Goal: Contribute content: Add original content to the website for others to see

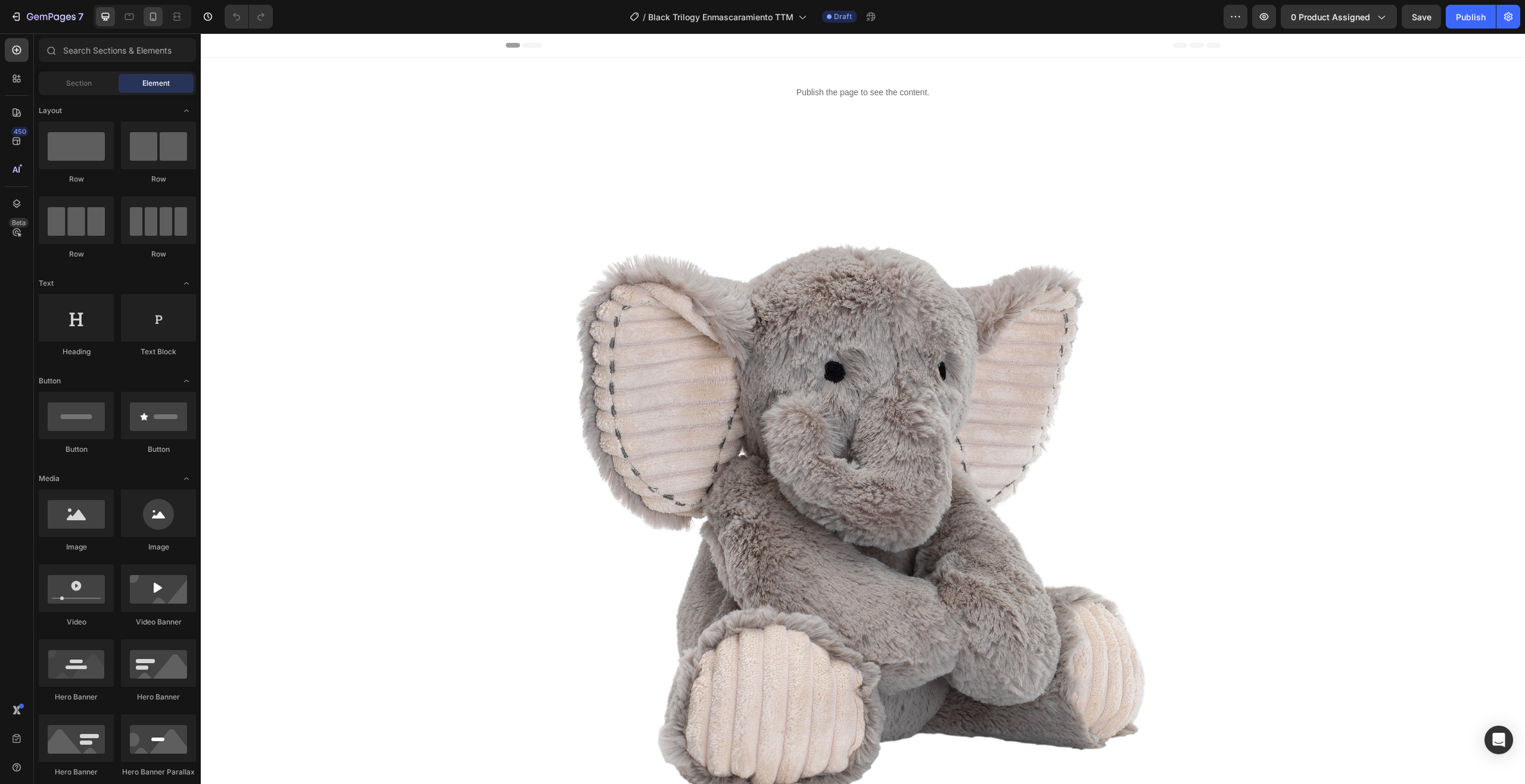
drag, startPoint x: 0, startPoint y: 0, endPoint x: 154, endPoint y: 17, distance: 154.9
click at [154, 17] on icon at bounding box center [152, 16] width 12 height 12
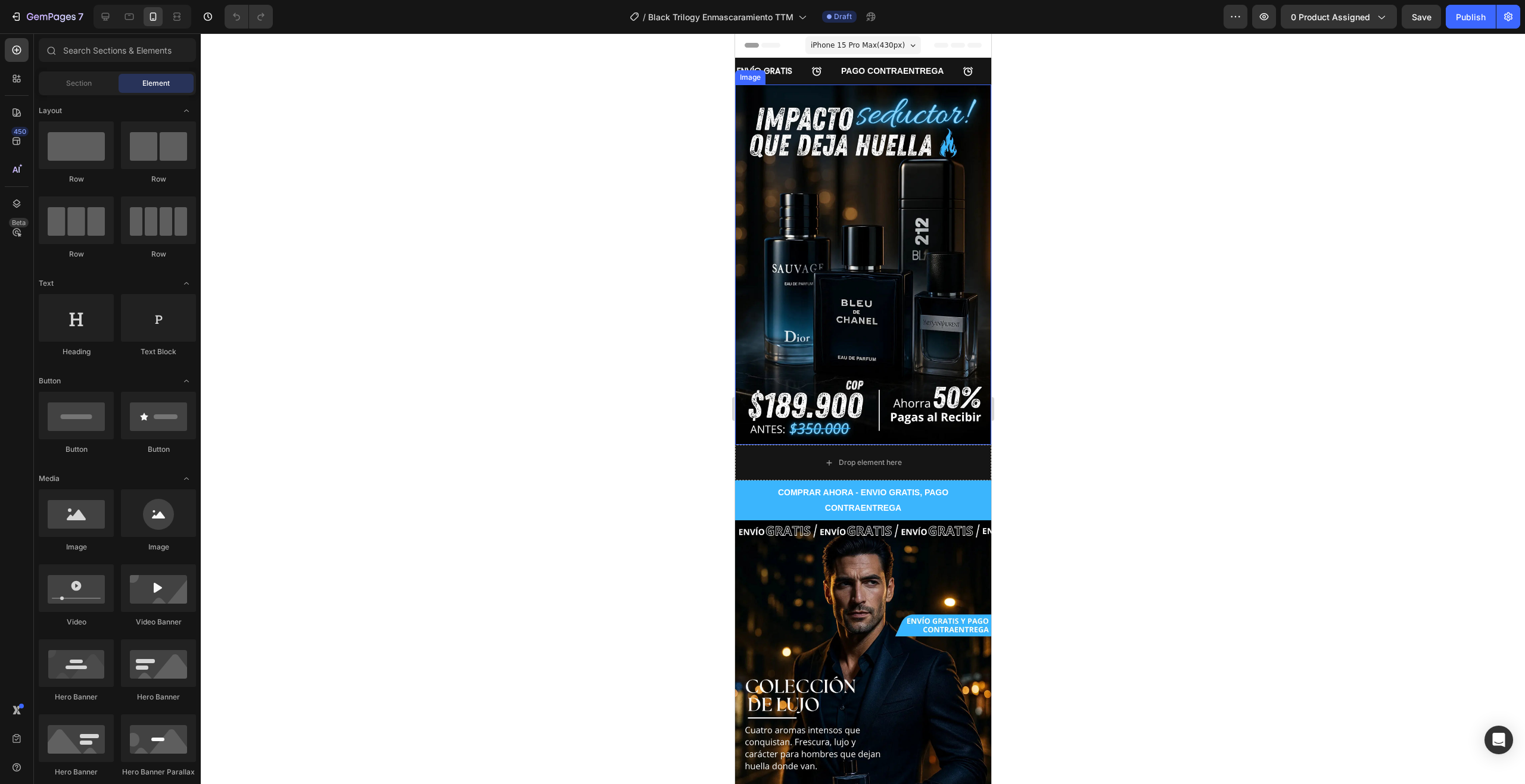
click at [845, 252] on img at bounding box center [863, 265] width 257 height 361
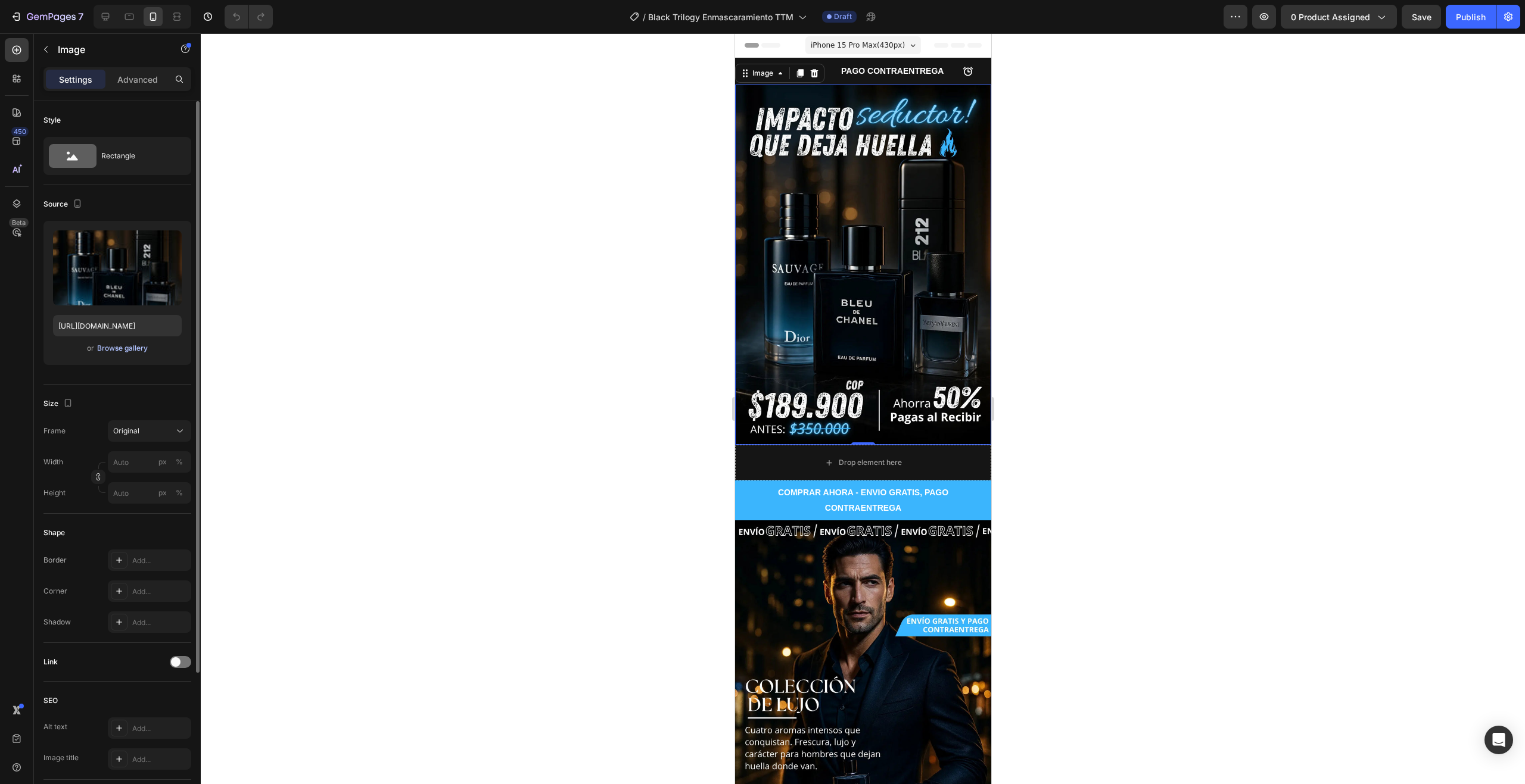
click at [127, 352] on div "Browse gallery" at bounding box center [122, 348] width 50 height 11
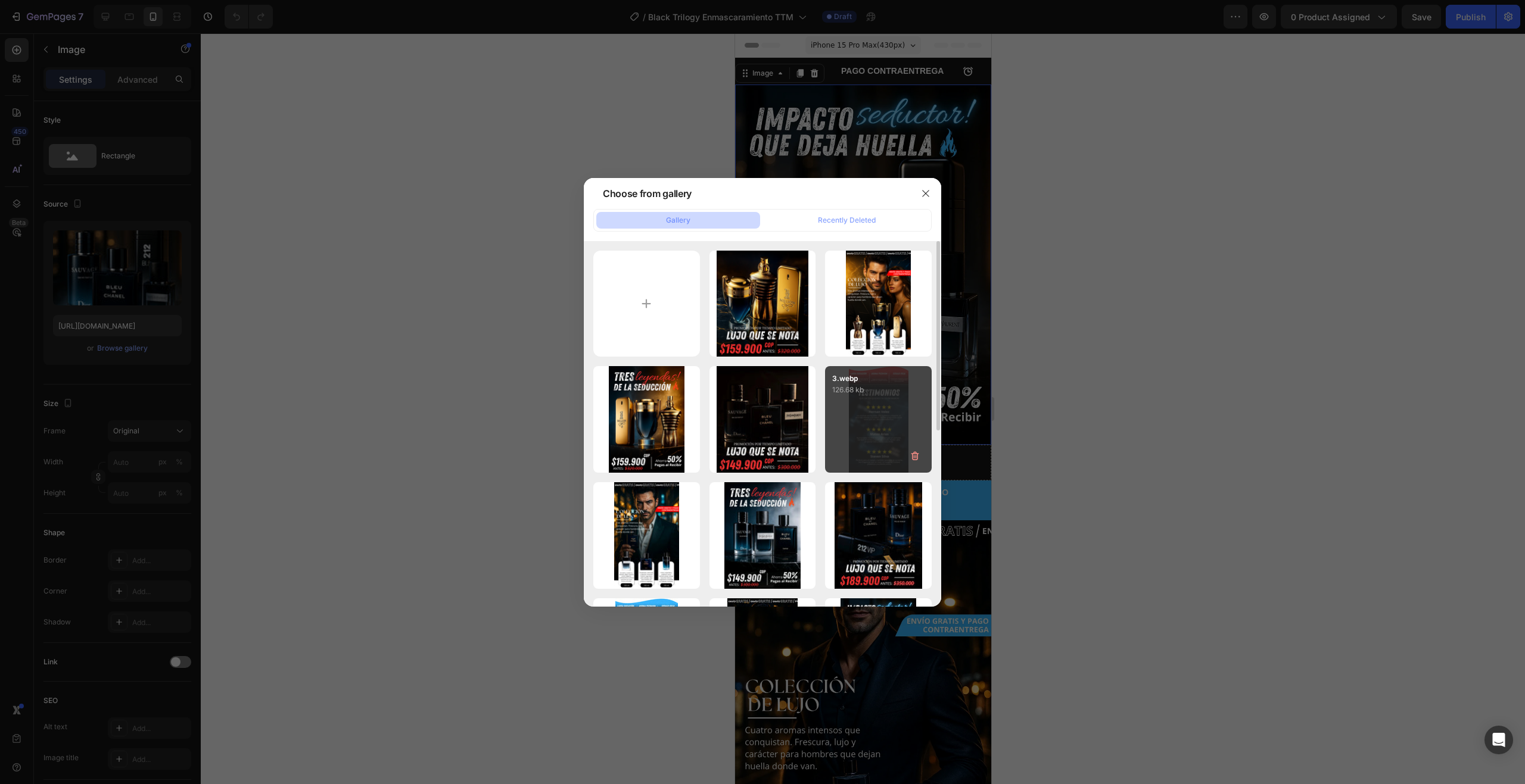
scroll to position [59, 0]
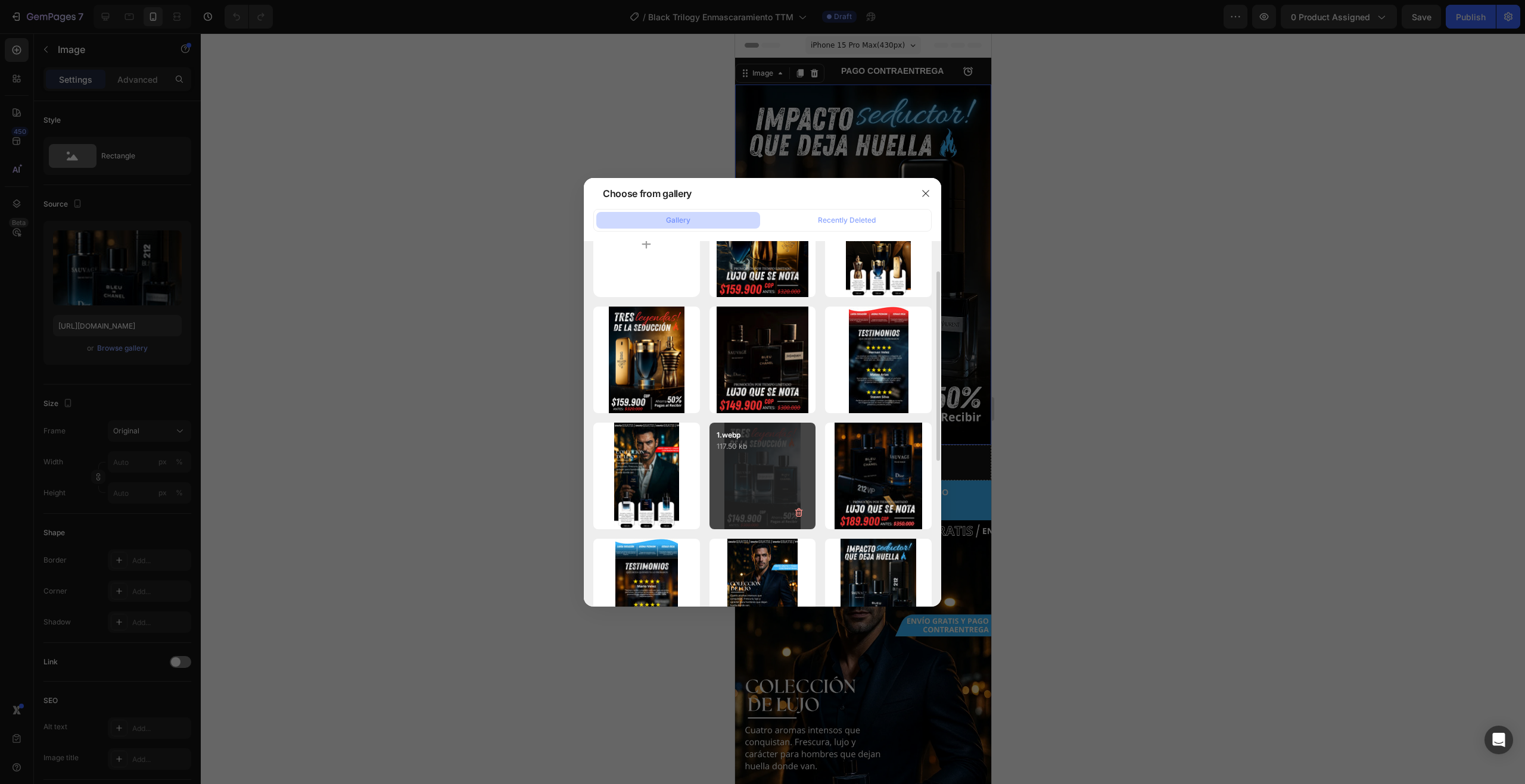
click at [782, 473] on div "1.webp 117.50 kb" at bounding box center [762, 475] width 107 height 107
type input "[URL][DOMAIN_NAME]"
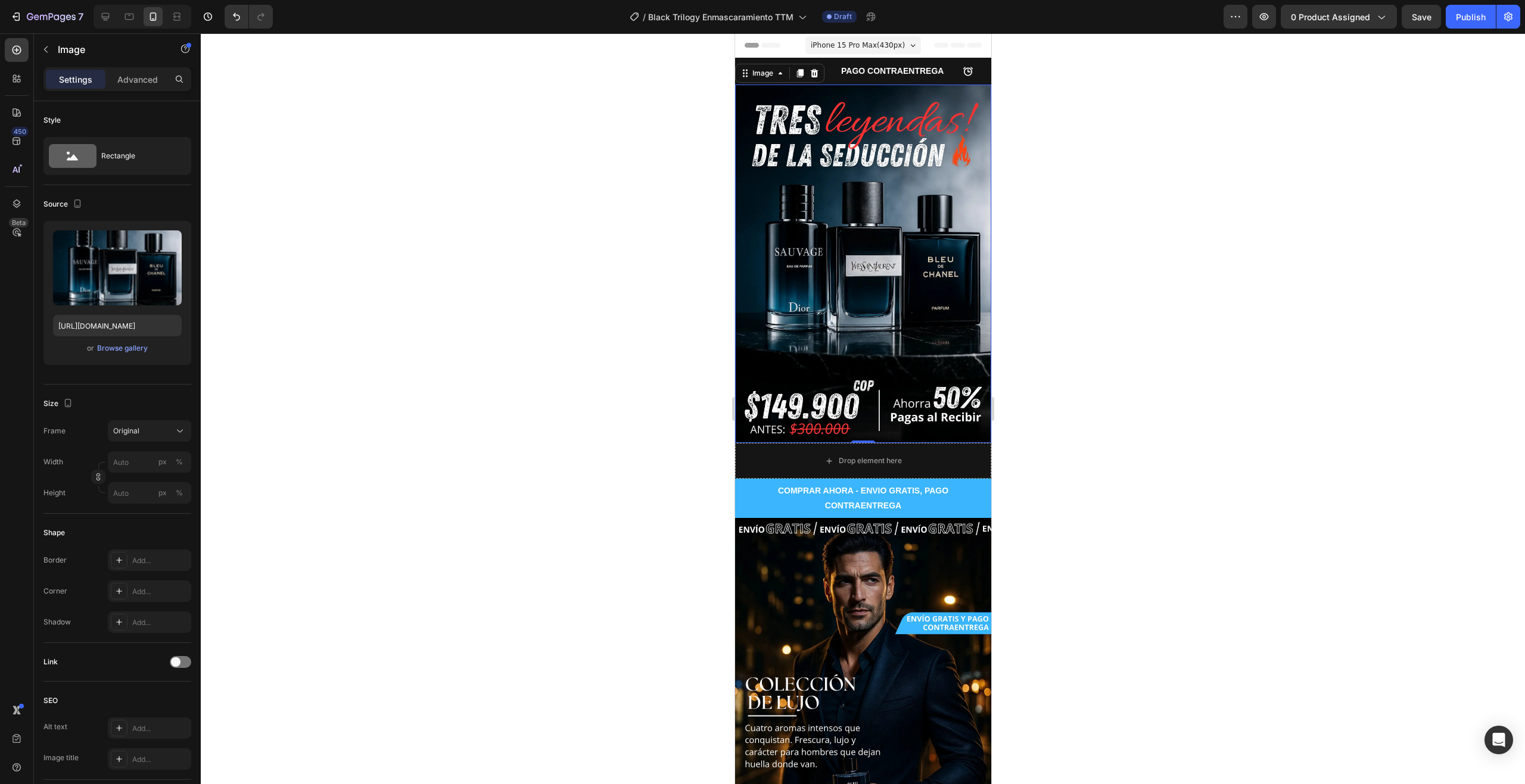
click at [1085, 375] on div at bounding box center [863, 408] width 1324 height 751
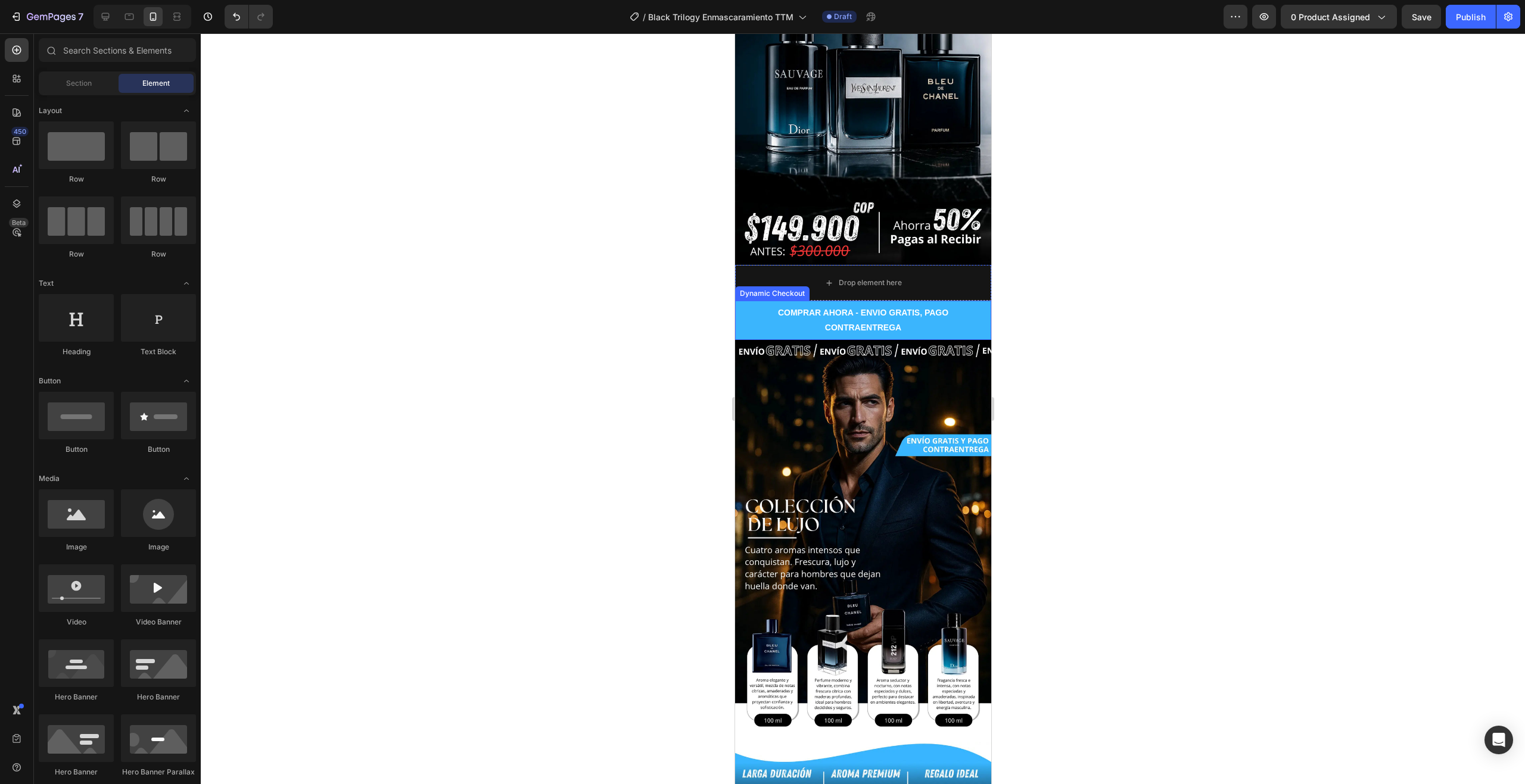
scroll to position [179, 0]
click at [820, 411] on img at bounding box center [863, 535] width 257 height 392
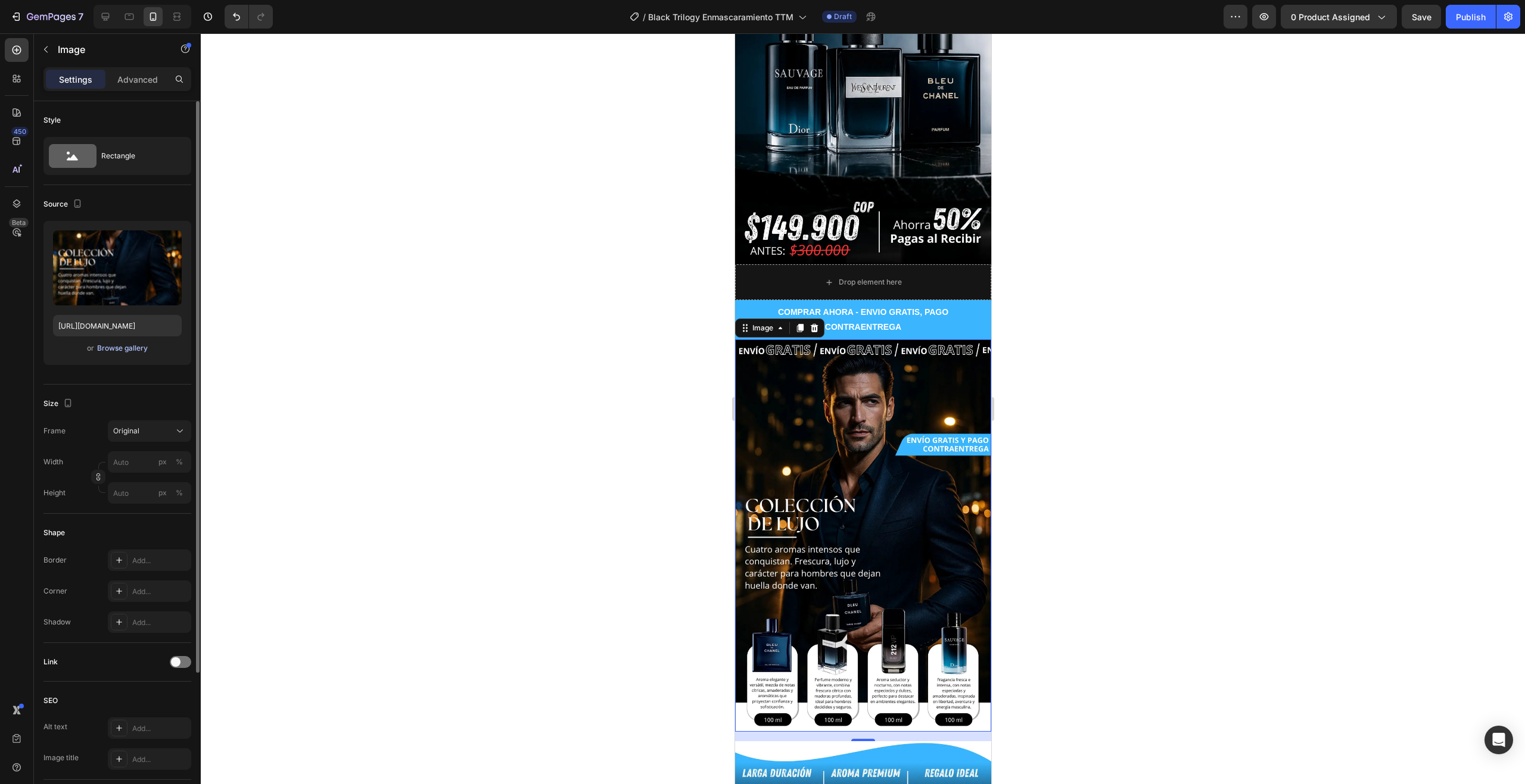
click at [119, 353] on button "Browse gallery" at bounding box center [123, 348] width 52 height 12
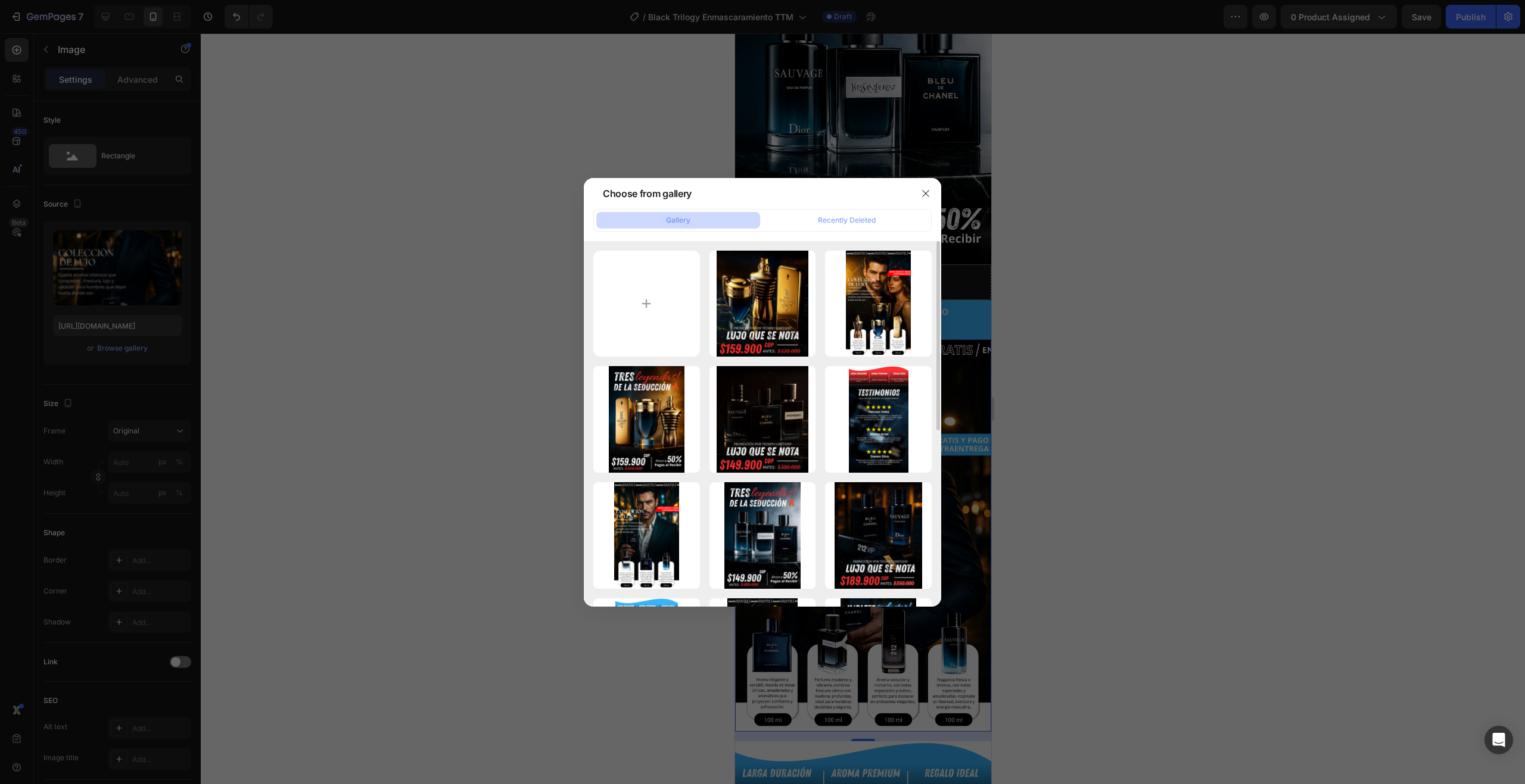
scroll to position [59, 0]
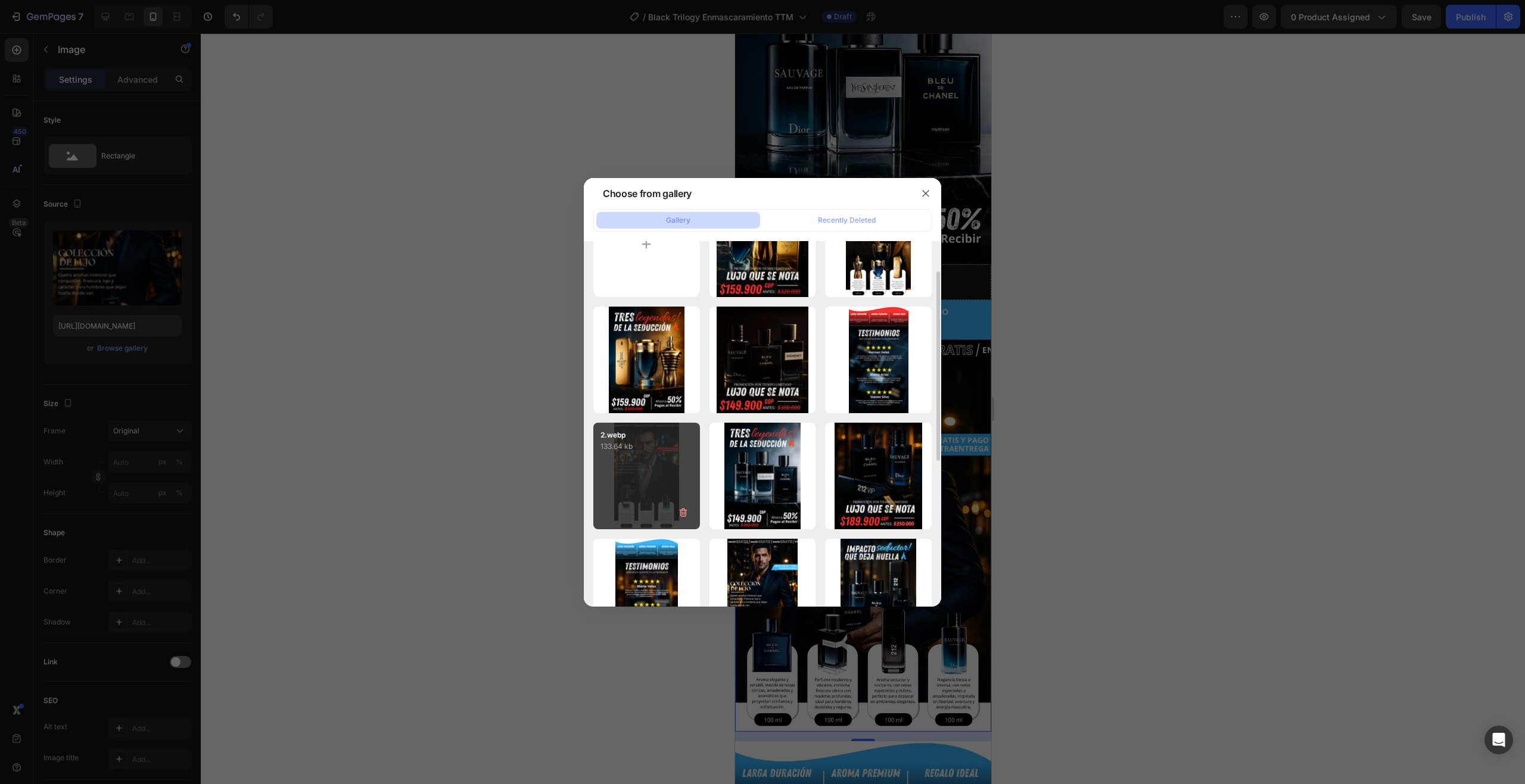
click at [653, 463] on div "2.webp 133.64 kb" at bounding box center [646, 475] width 107 height 107
type input "[URL][DOMAIN_NAME]"
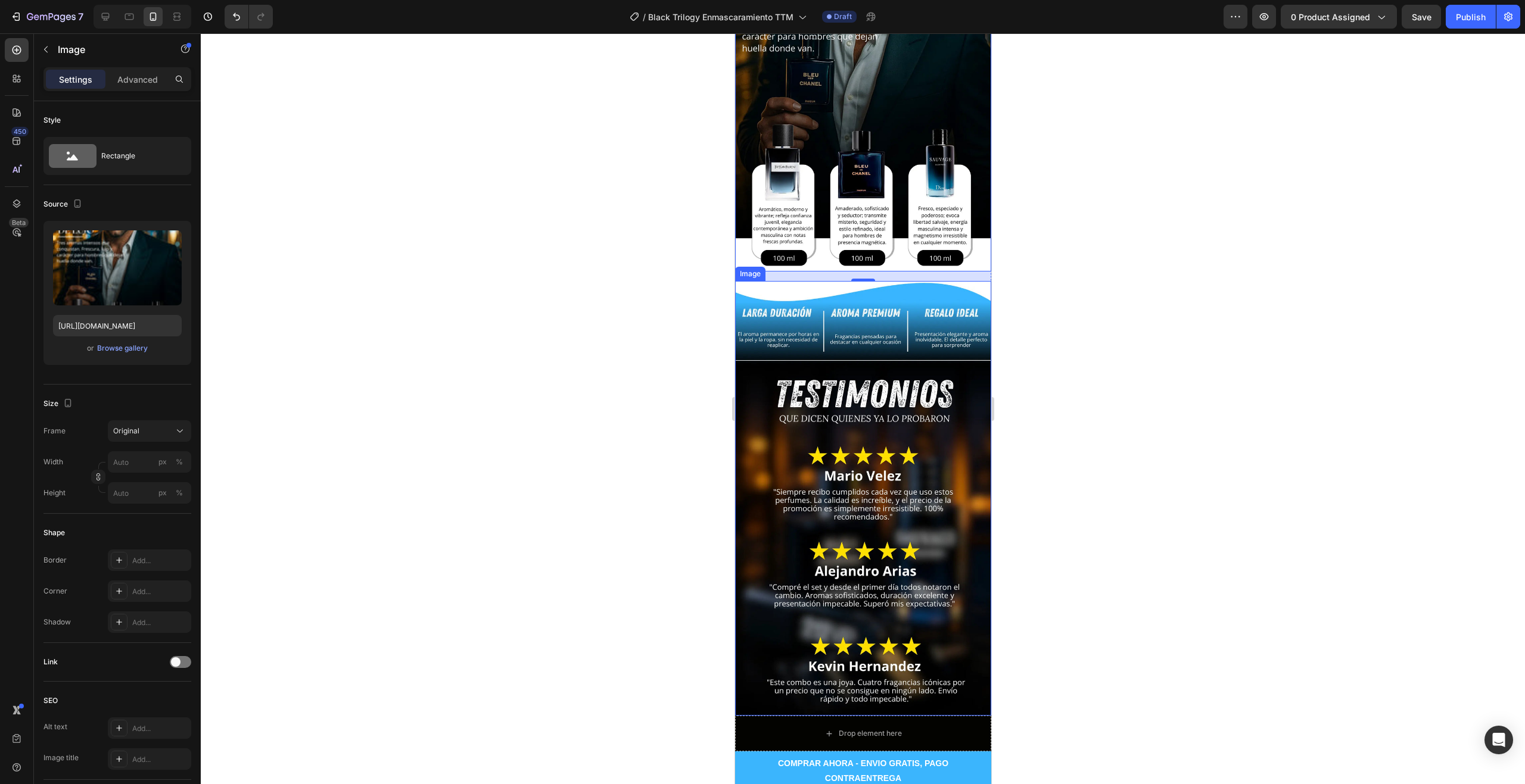
scroll to position [655, 0]
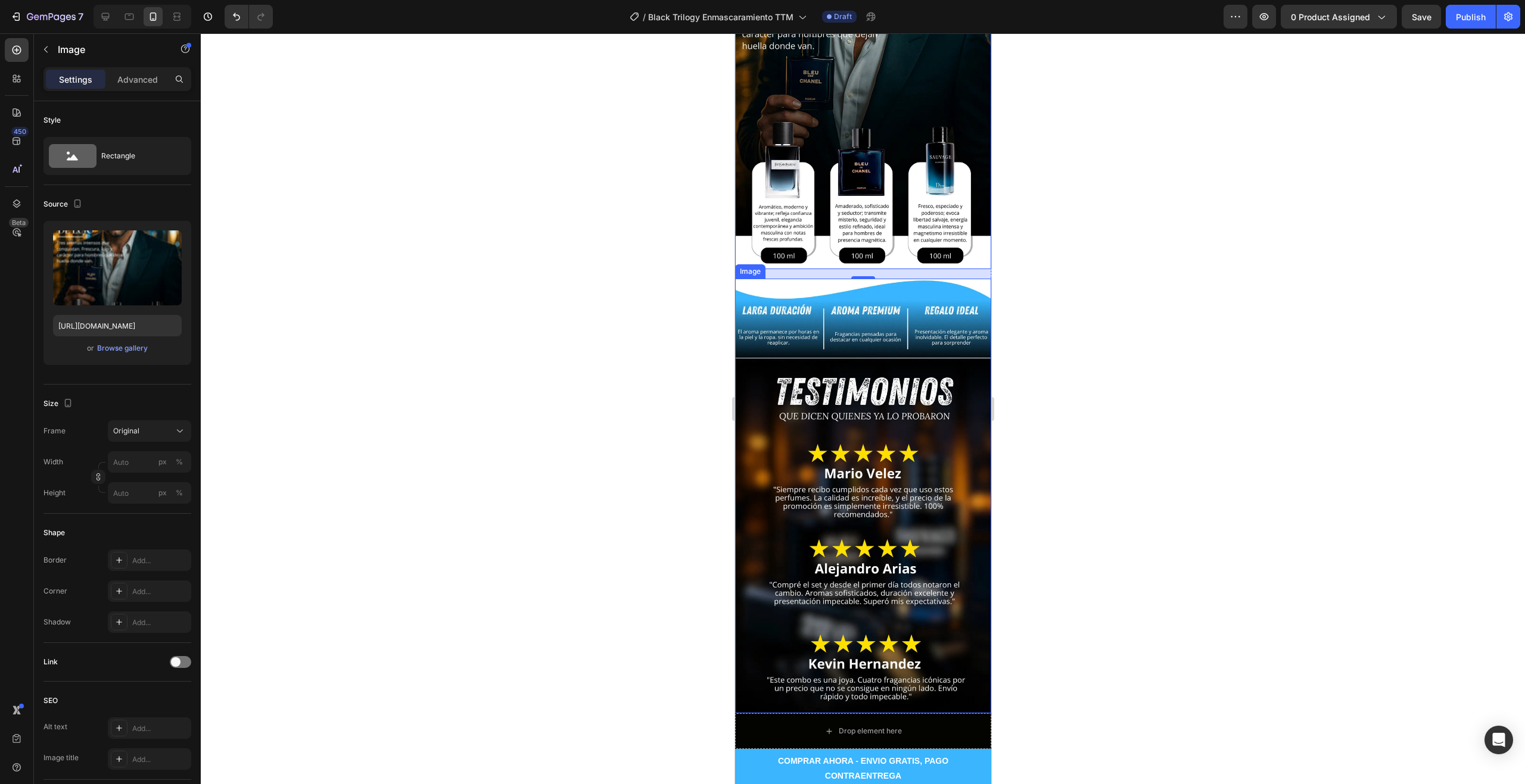
click at [871, 440] on img at bounding box center [863, 496] width 257 height 435
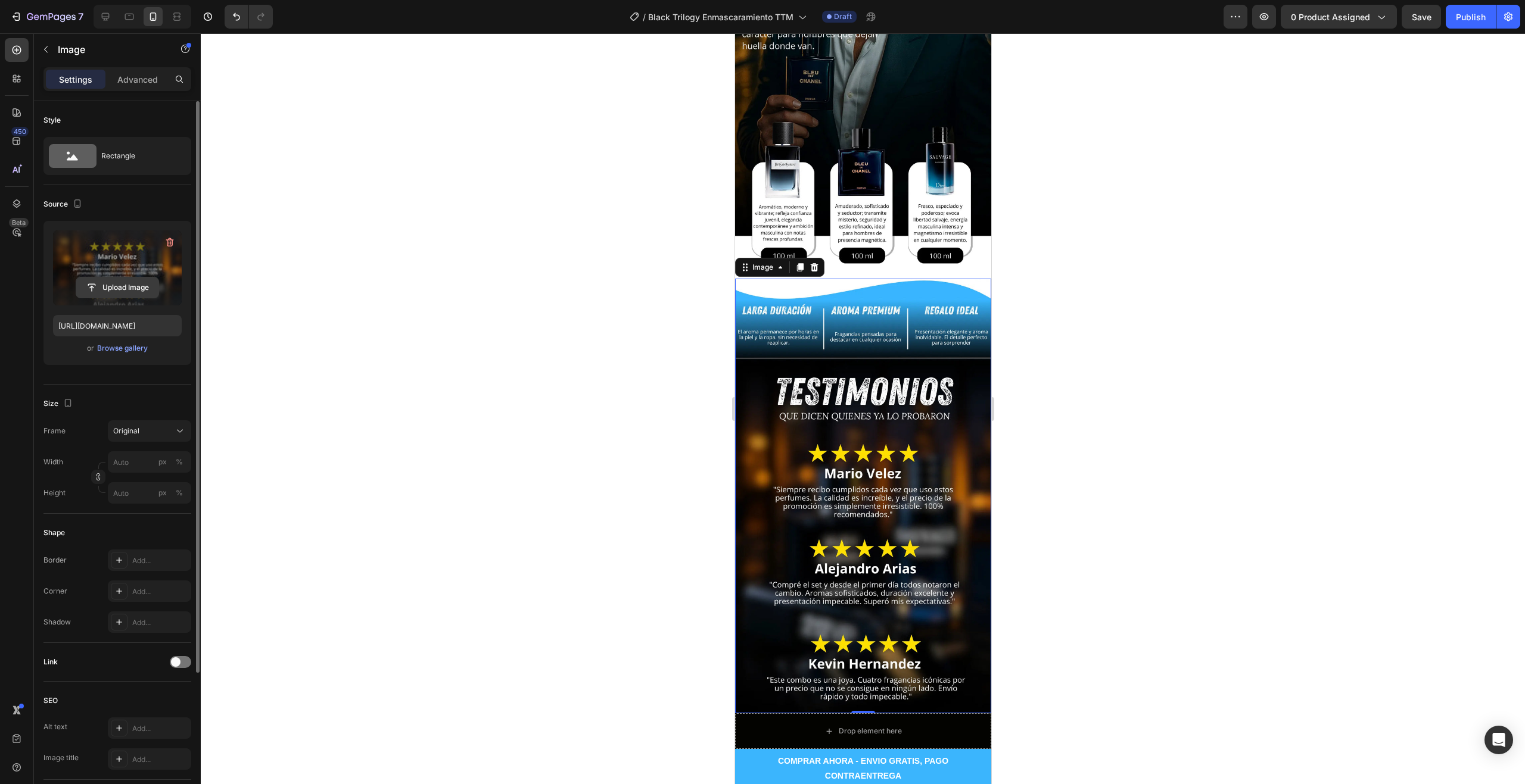
click at [119, 288] on input "file" at bounding box center [118, 287] width 83 height 21
click at [128, 346] on div "Browse gallery" at bounding box center [122, 348] width 50 height 11
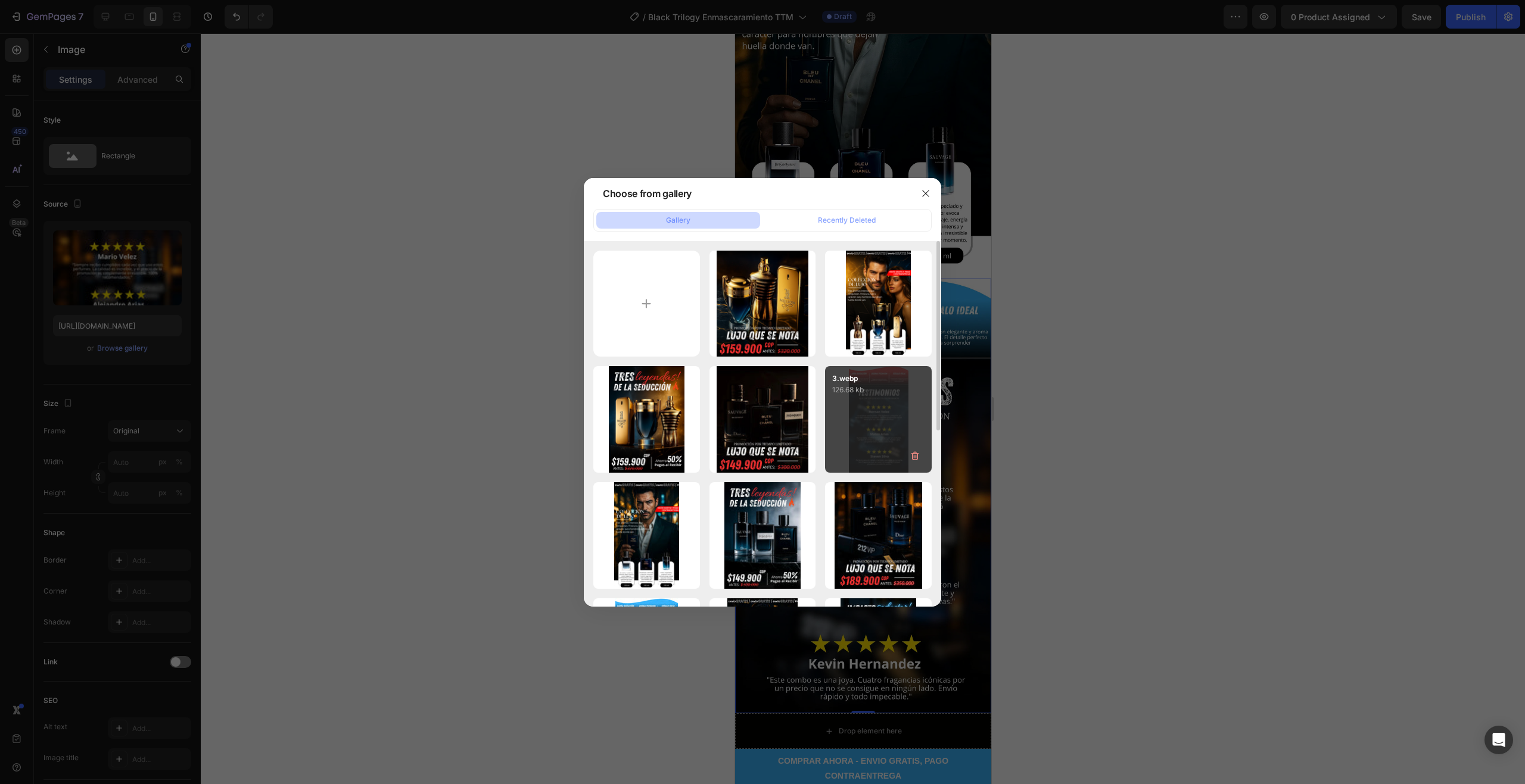
click at [893, 424] on div "3.webp 126.68 kb" at bounding box center [878, 419] width 107 height 107
type input "[URL][DOMAIN_NAME]"
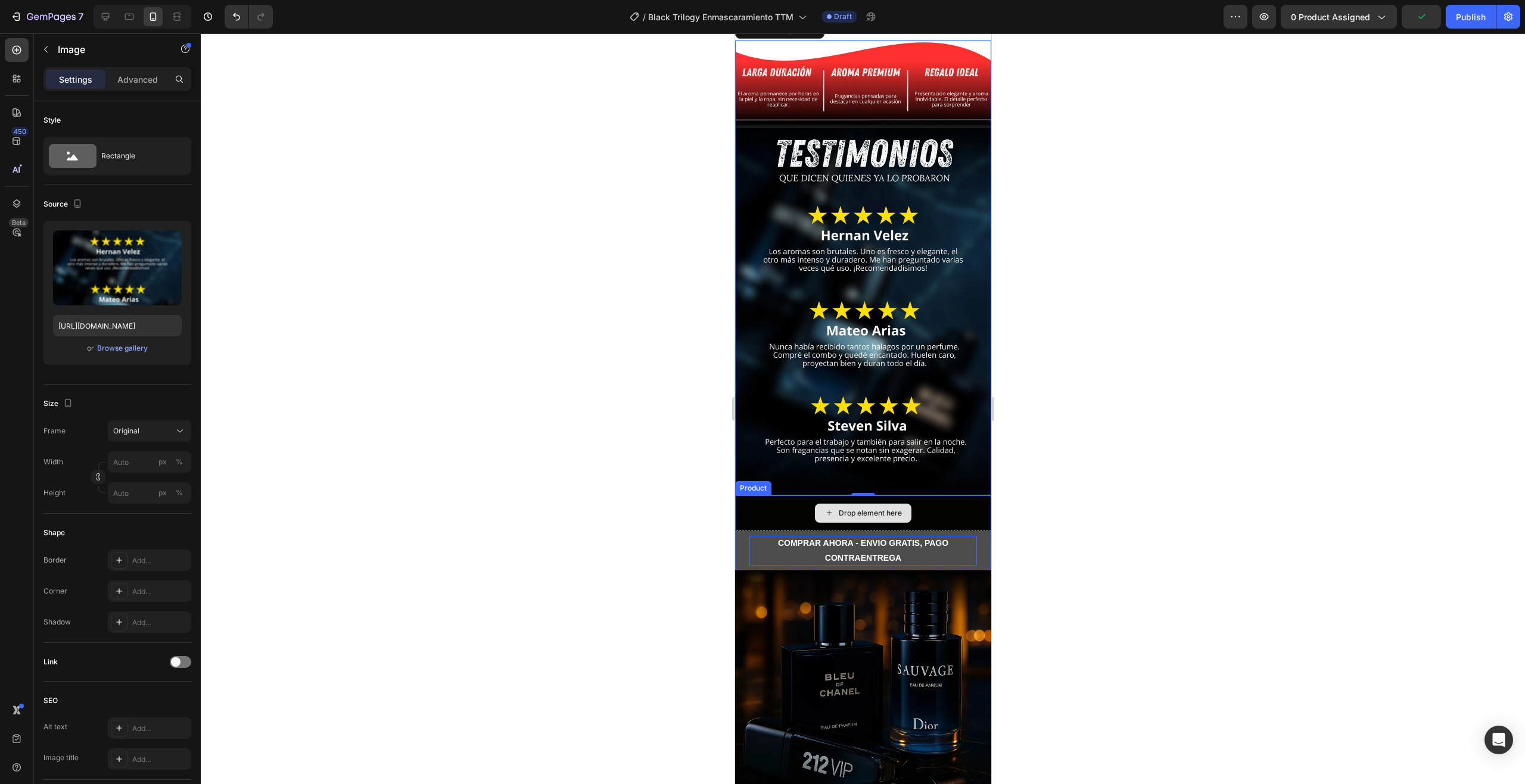
scroll to position [1072, 0]
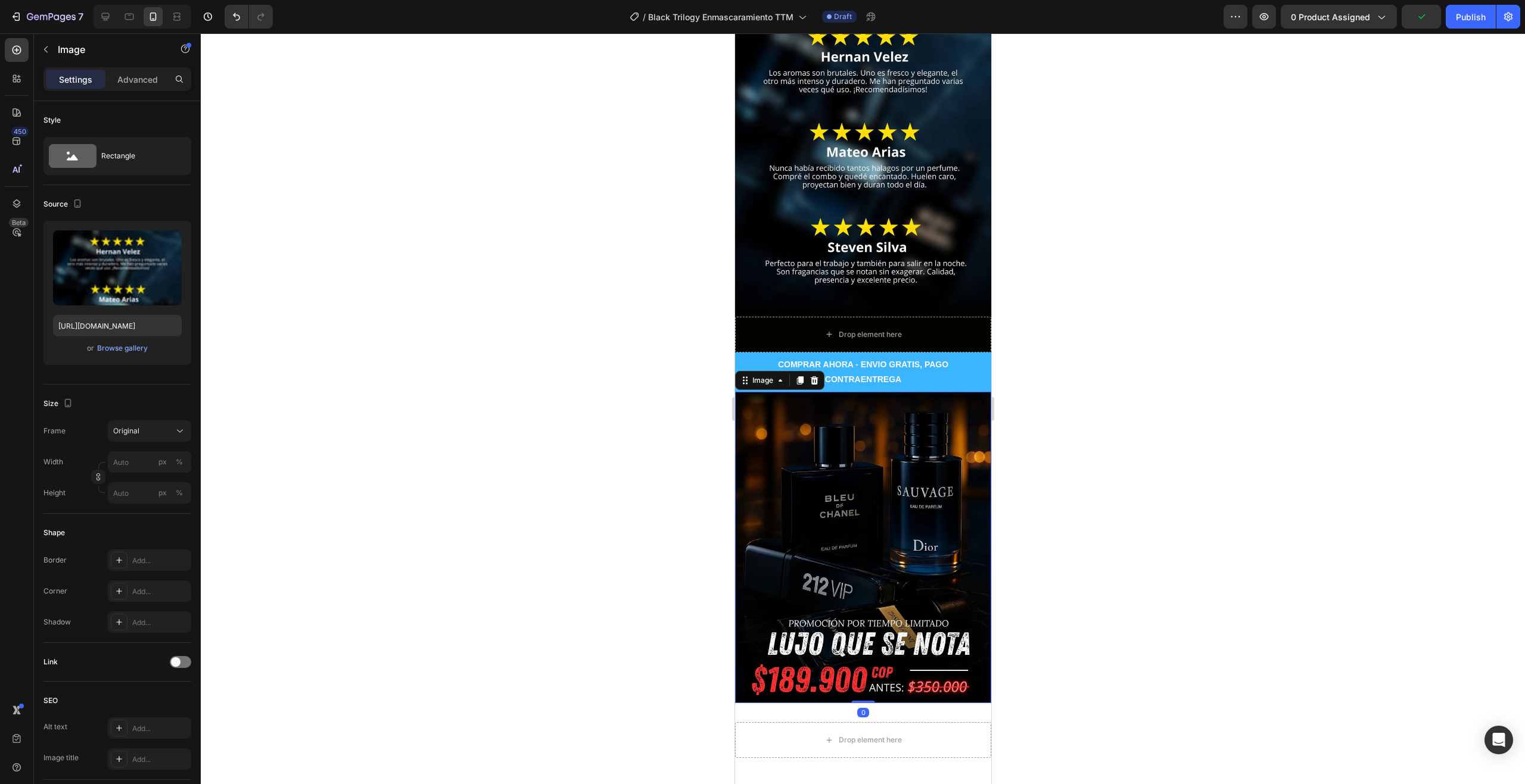
click at [862, 486] on img at bounding box center [863, 547] width 257 height 311
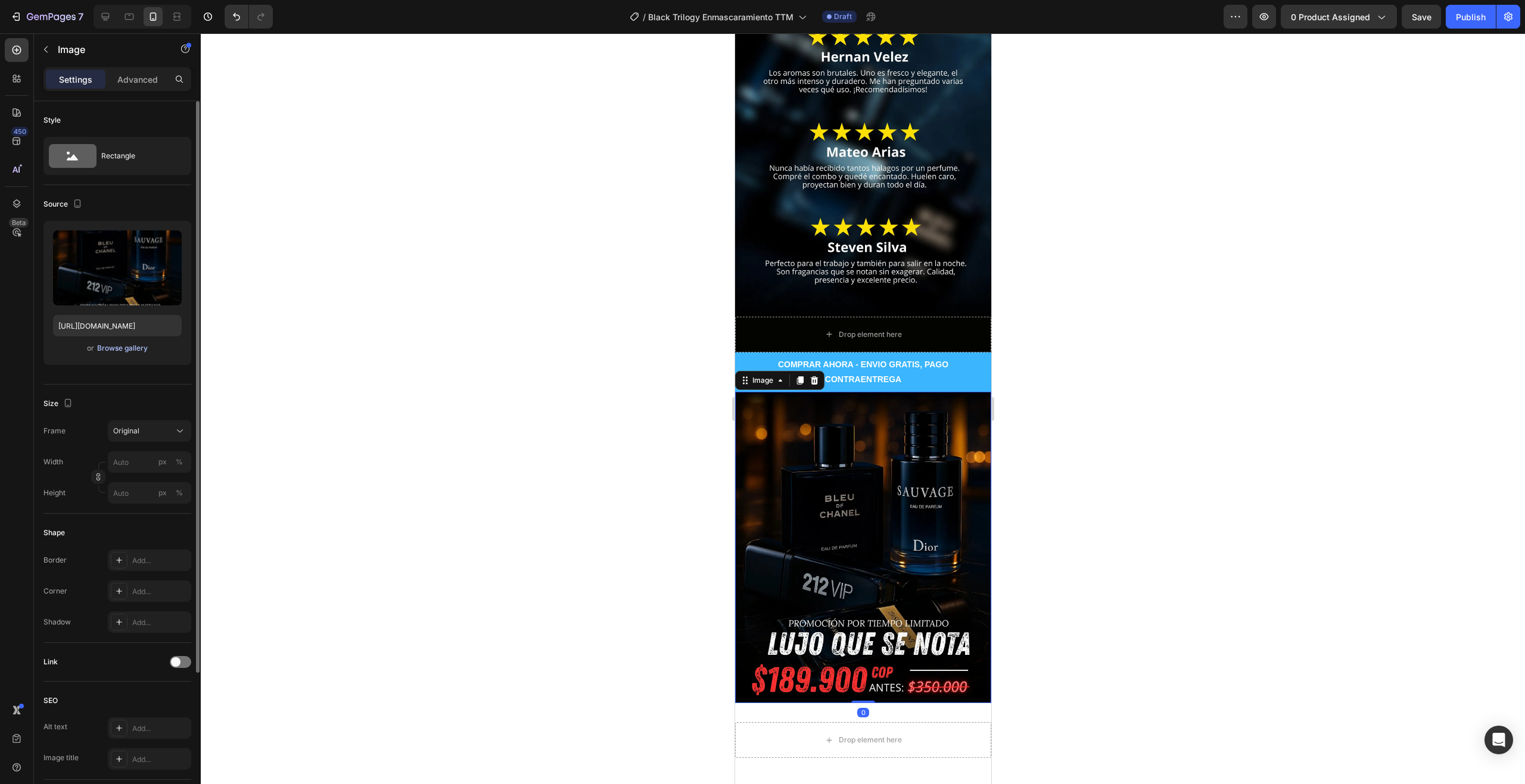
click at [121, 352] on div "Browse gallery" at bounding box center [122, 348] width 50 height 11
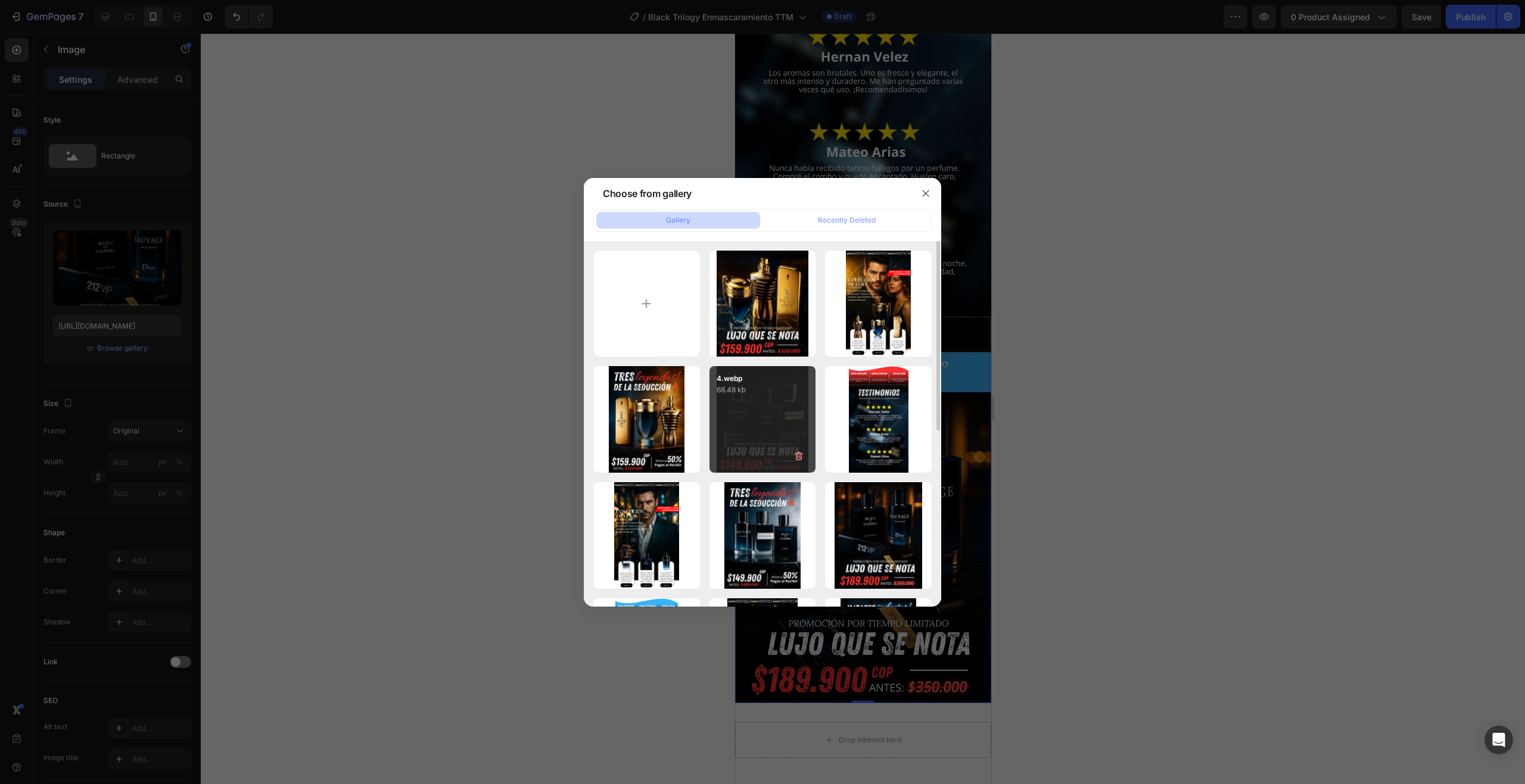
click at [765, 404] on div "4.webp 68.48 kb" at bounding box center [762, 419] width 107 height 107
type input "[URL][DOMAIN_NAME]"
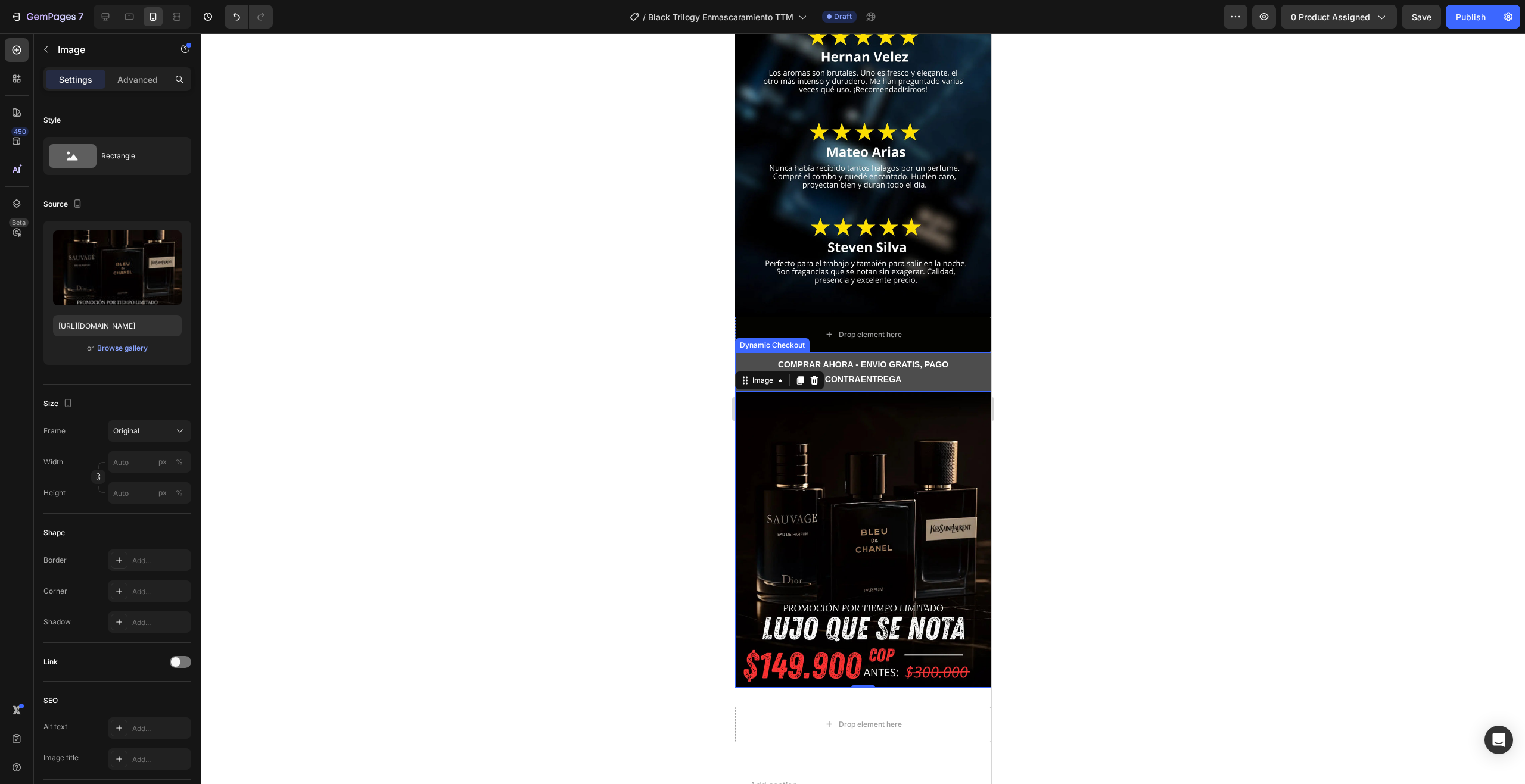
click at [973, 353] on button "COMPRAR AHORA - ENVIO GRATIS, PAGO CONTRAENTREGA" at bounding box center [863, 372] width 257 height 39
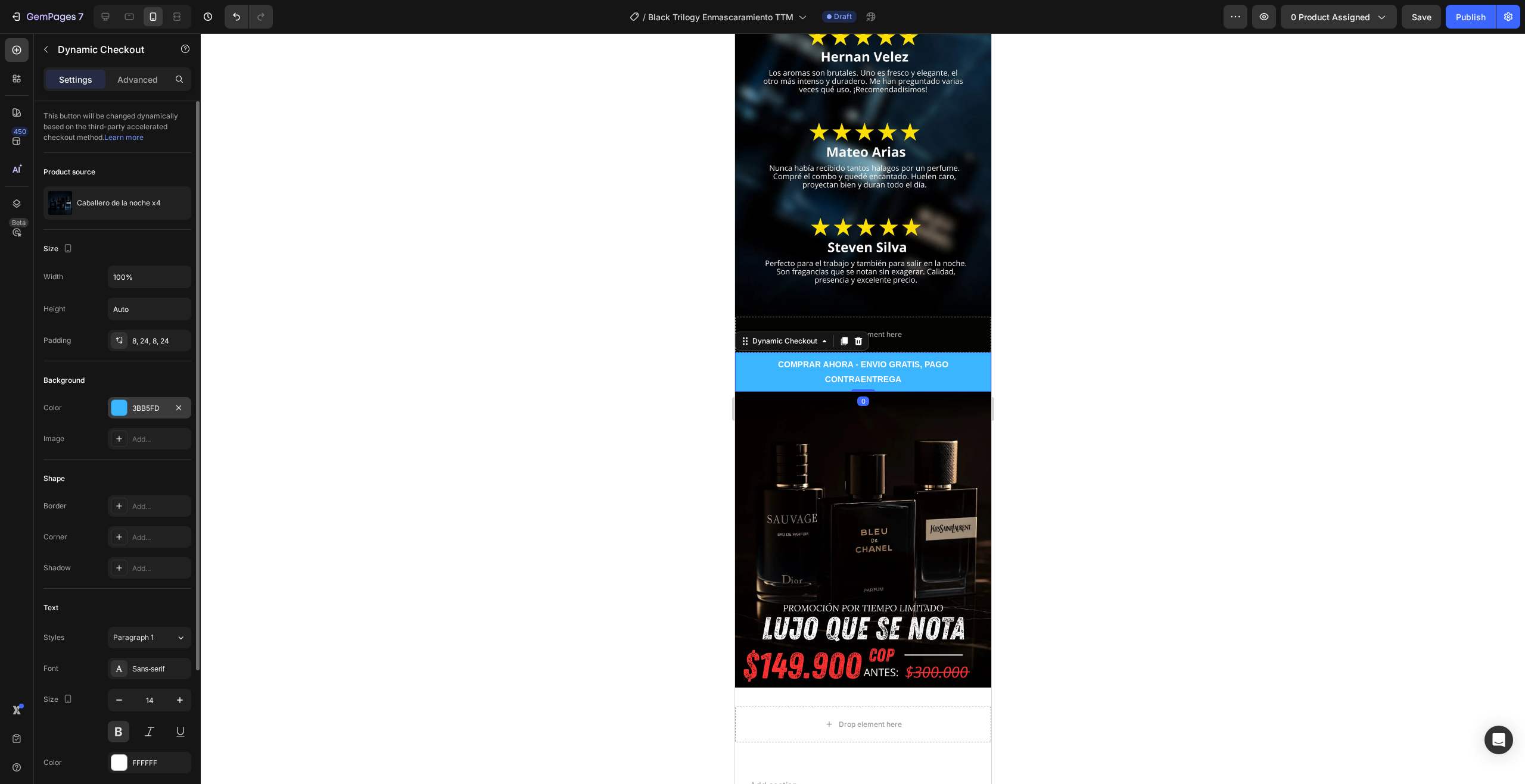
click at [109, 408] on div "3BB5FD" at bounding box center [149, 408] width 83 height 22
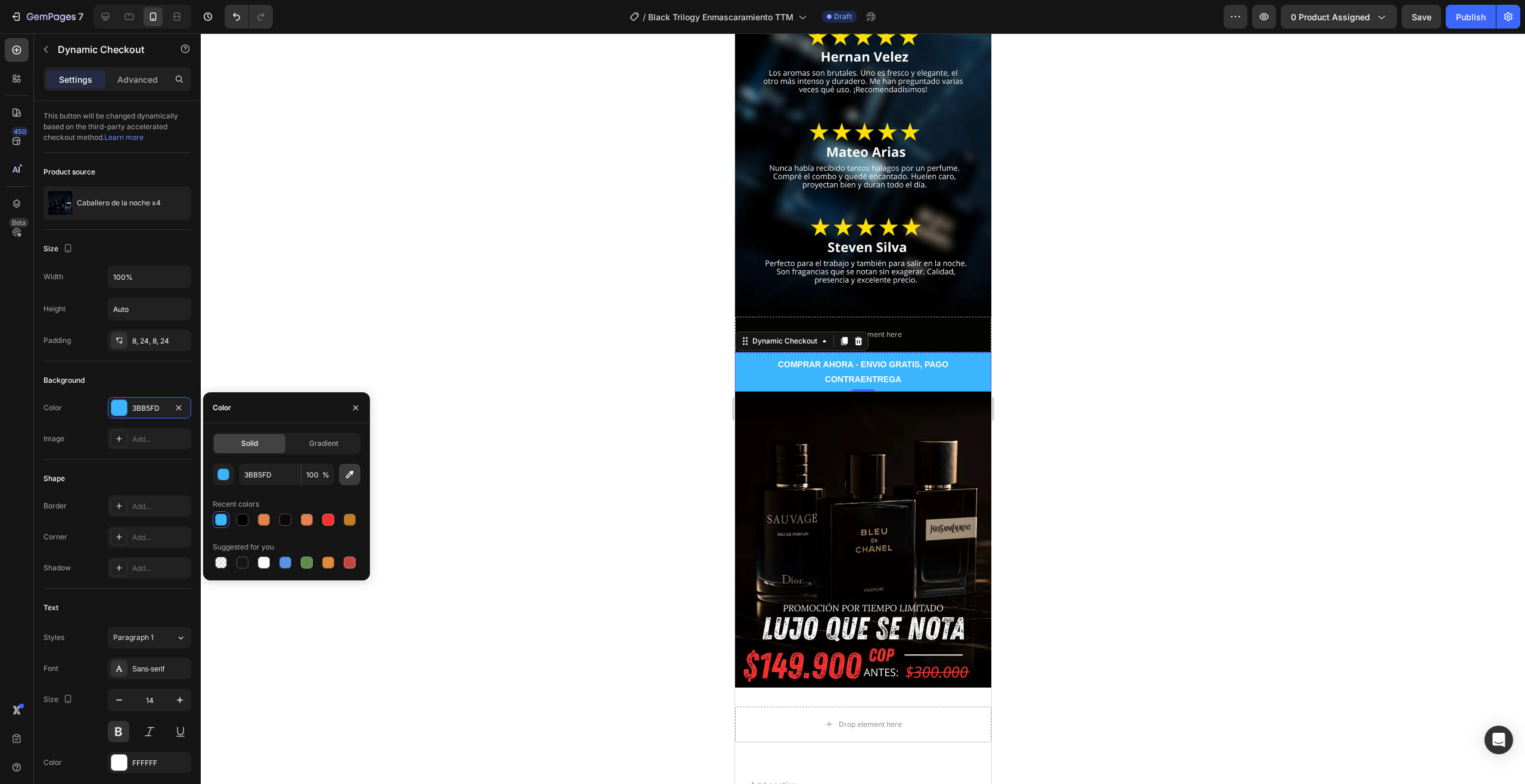
click at [350, 476] on icon "button" at bounding box center [349, 475] width 12 height 12
type input "ED3137"
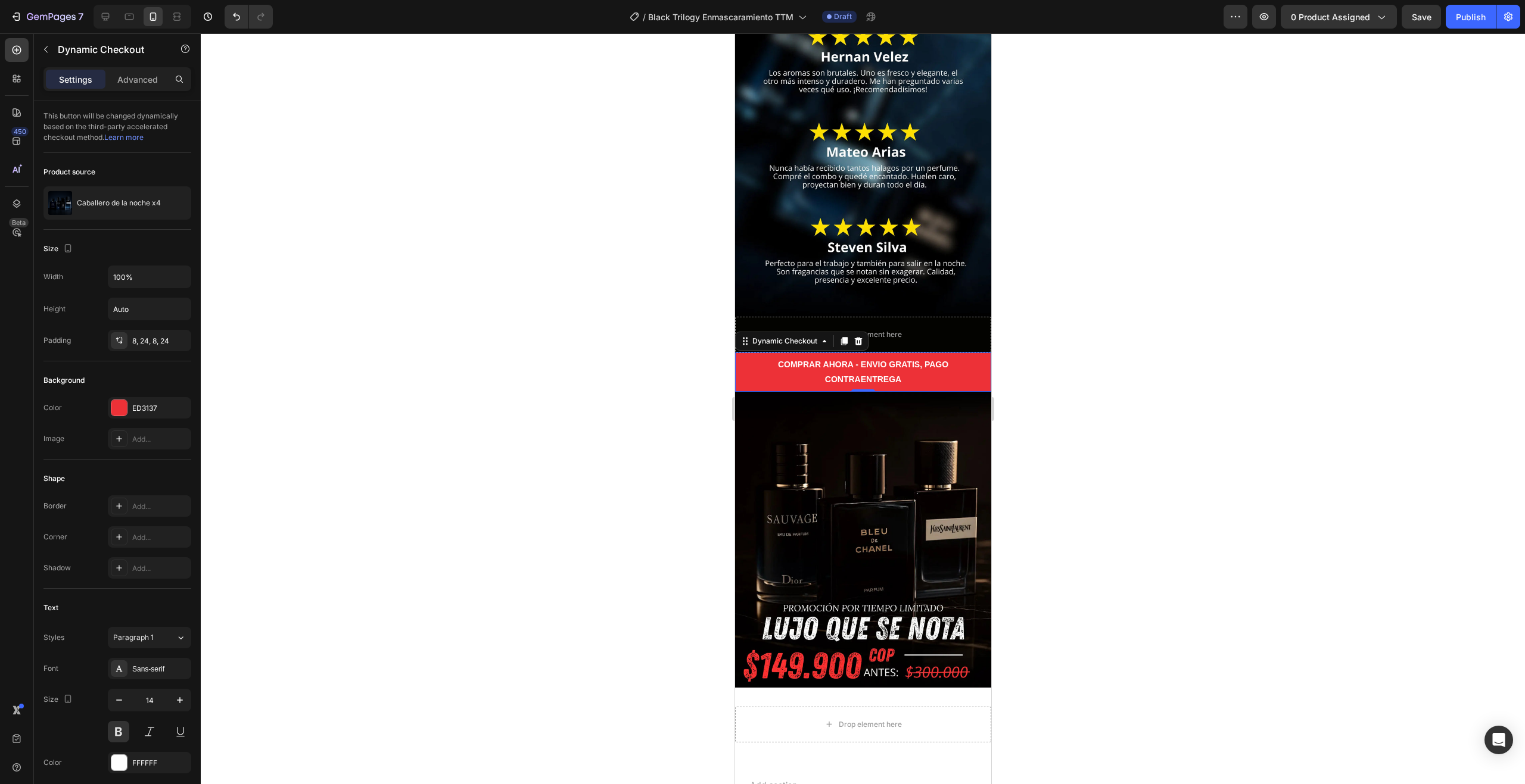
click at [1078, 475] on div at bounding box center [863, 408] width 1324 height 751
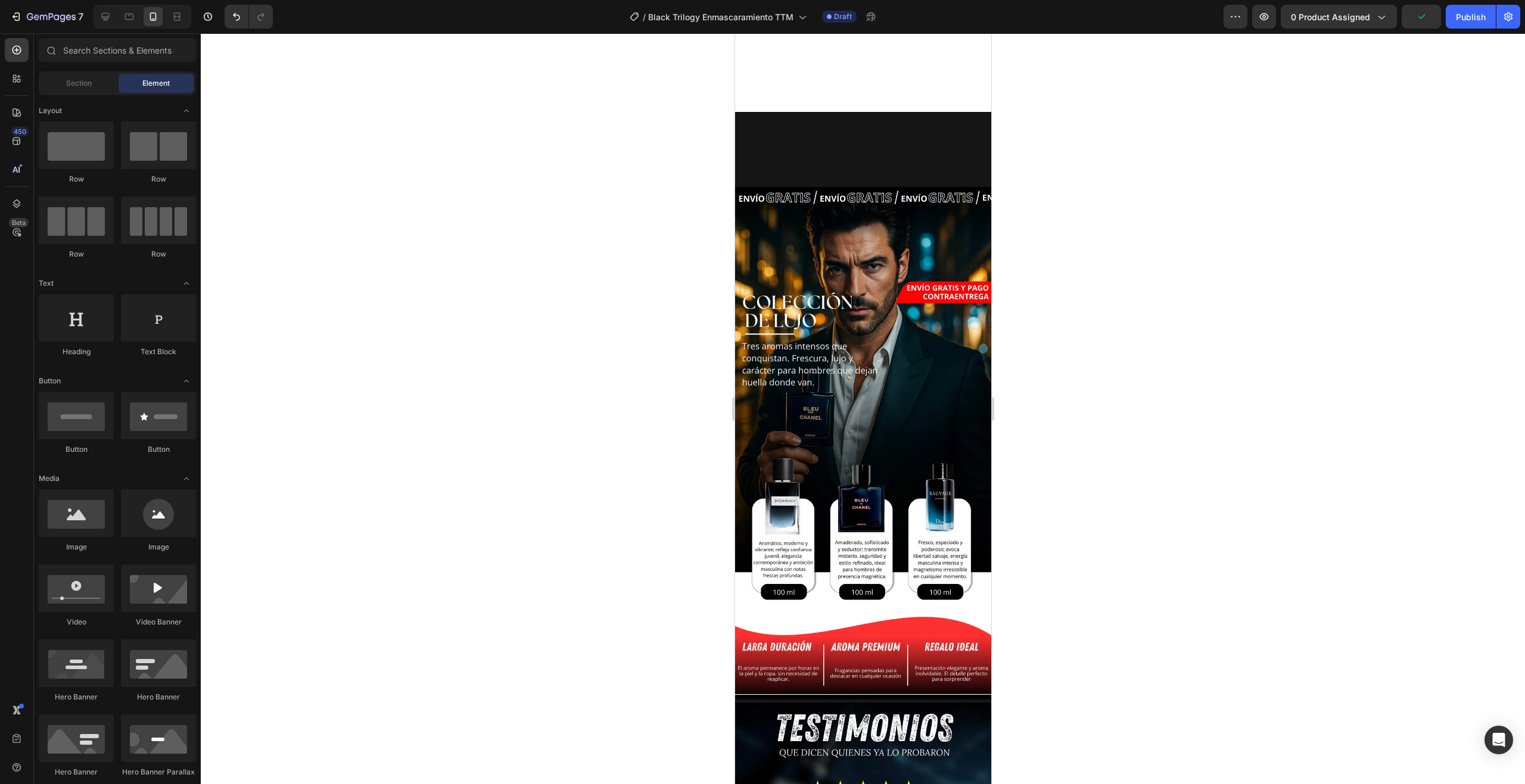
scroll to position [239, 0]
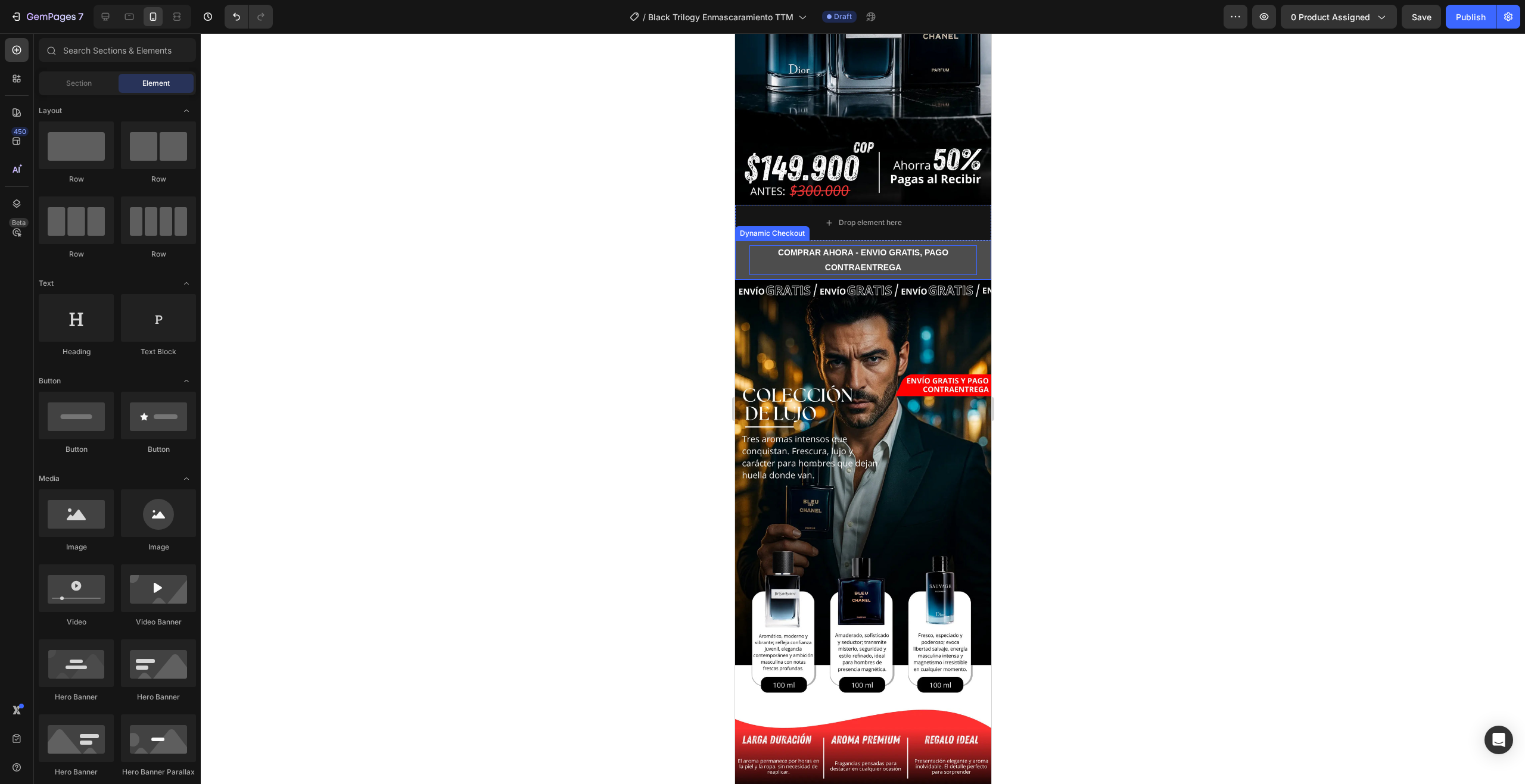
click at [965, 251] on div "COMPRAR AHORA - ENVIO GRATIS, PAGO CONTRAENTREGA" at bounding box center [863, 260] width 228 height 30
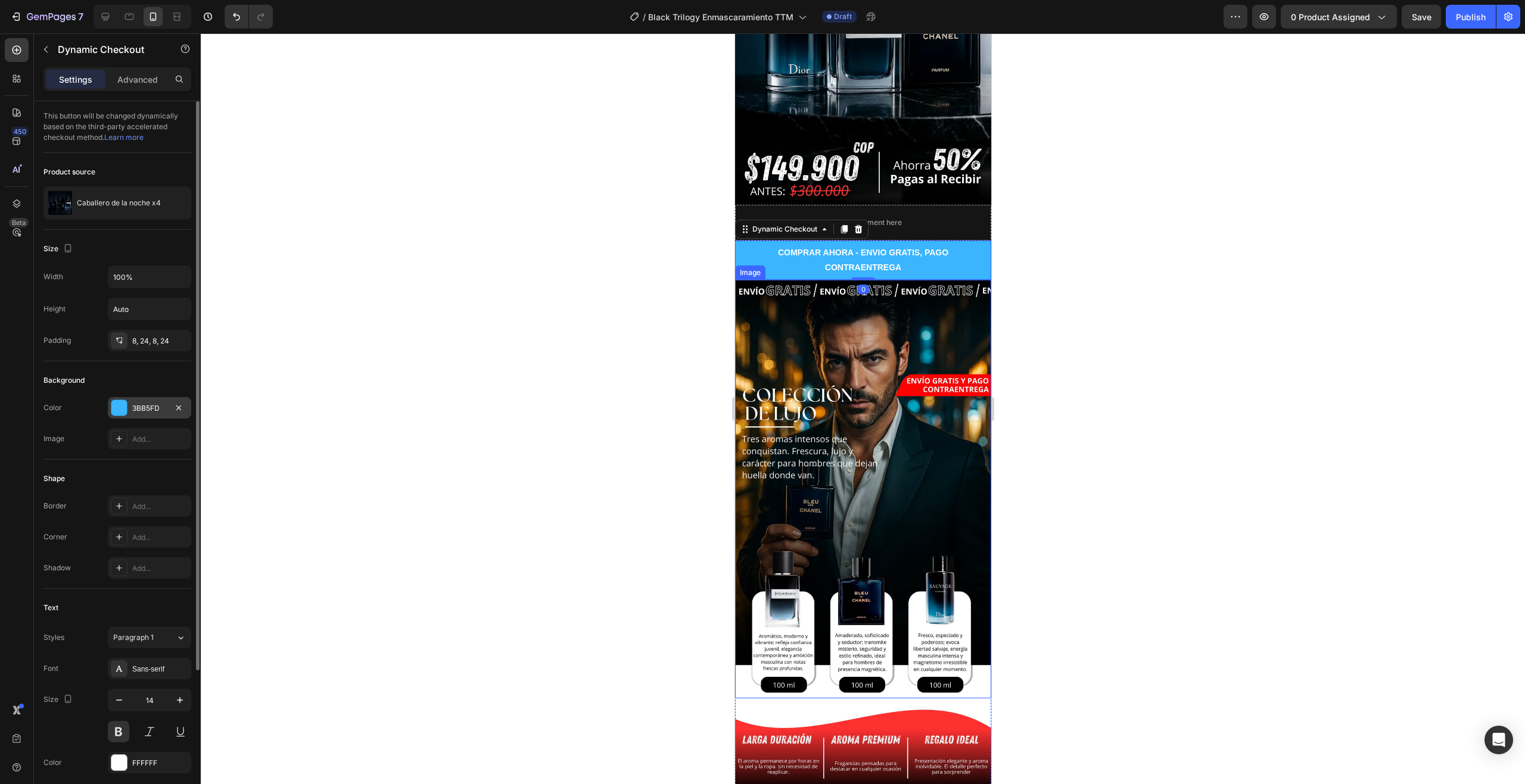
click at [119, 412] on div at bounding box center [118, 407] width 15 height 15
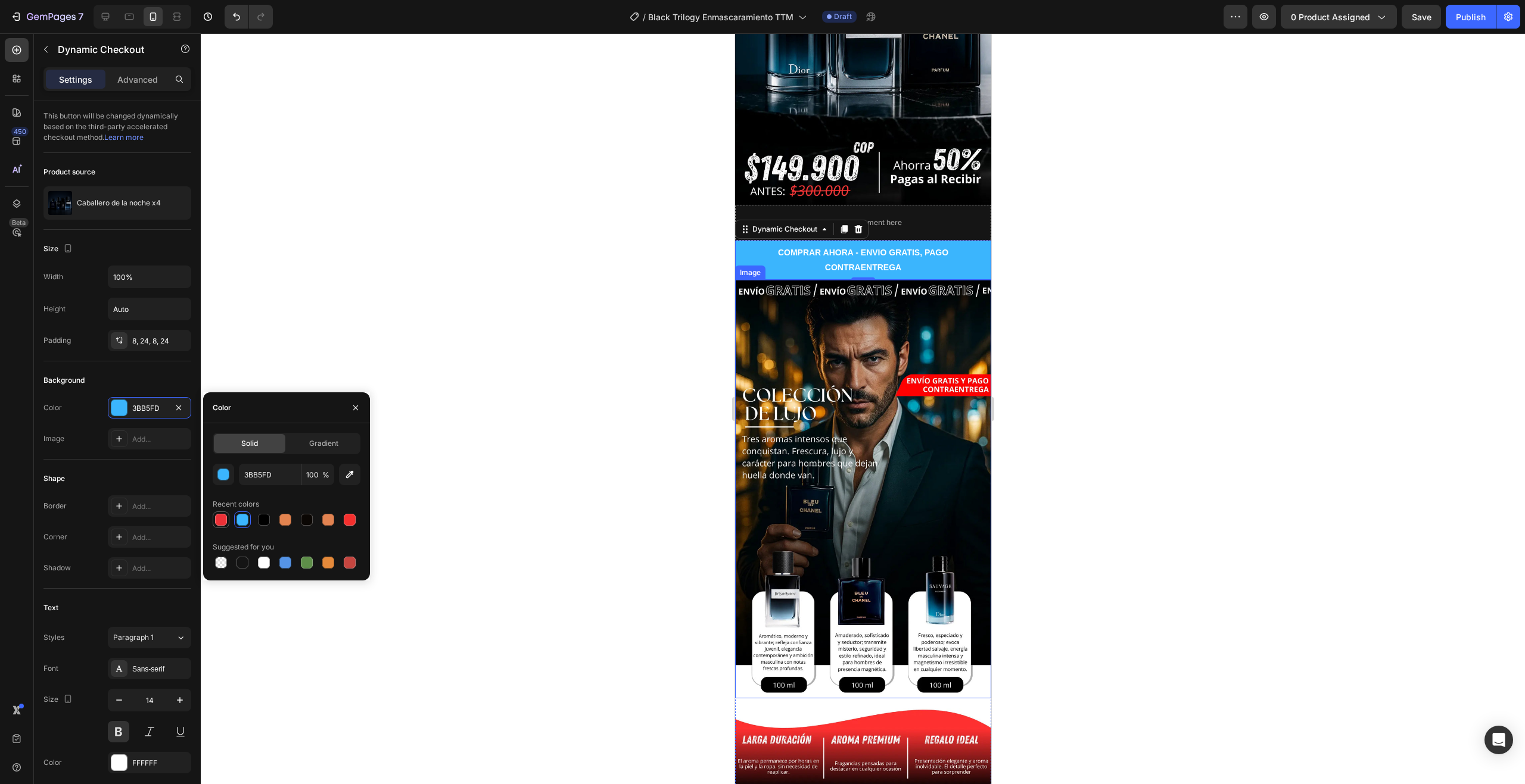
click at [220, 521] on div at bounding box center [221, 519] width 12 height 12
type input "ED3137"
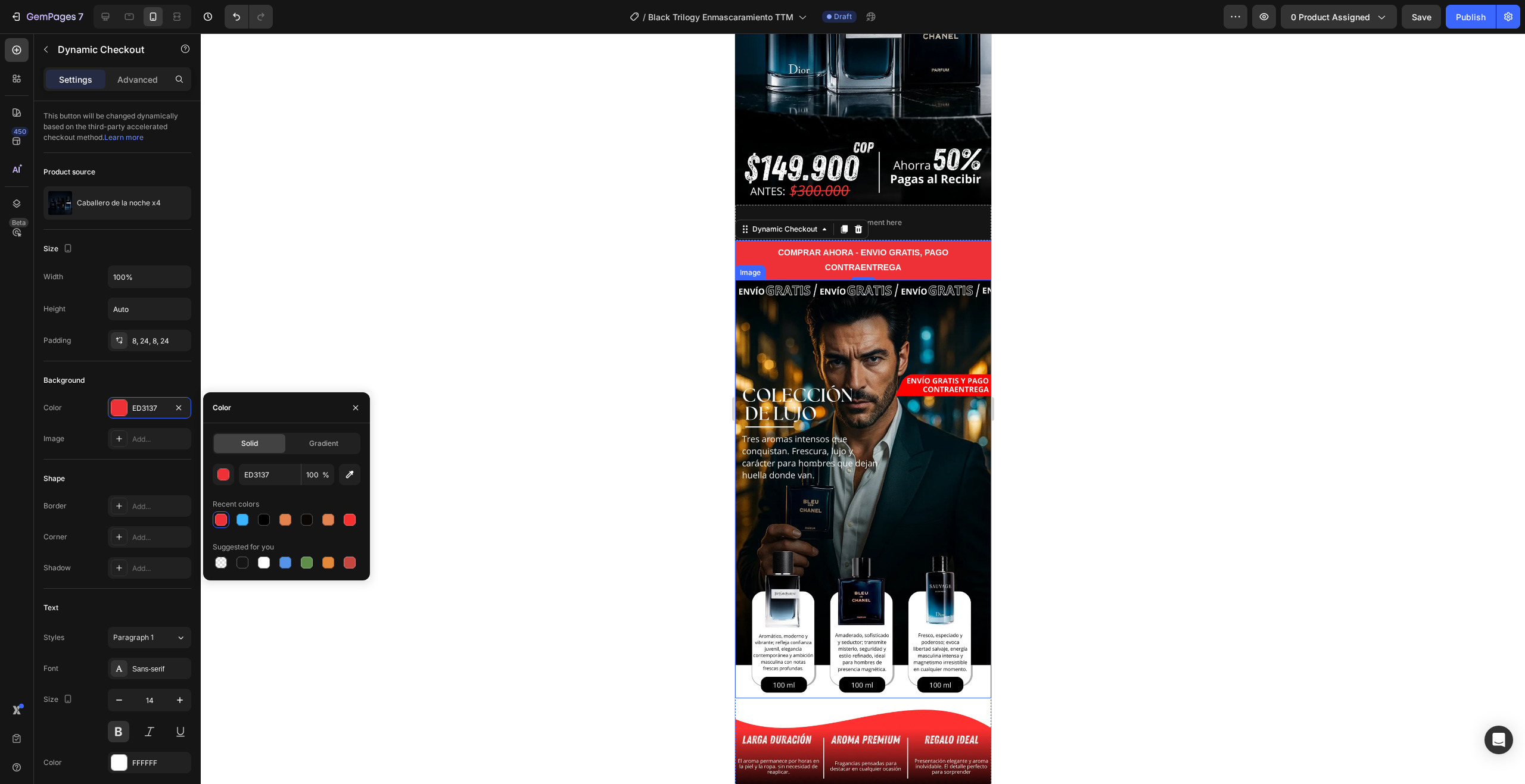
click at [532, 303] on div at bounding box center [863, 408] width 1324 height 751
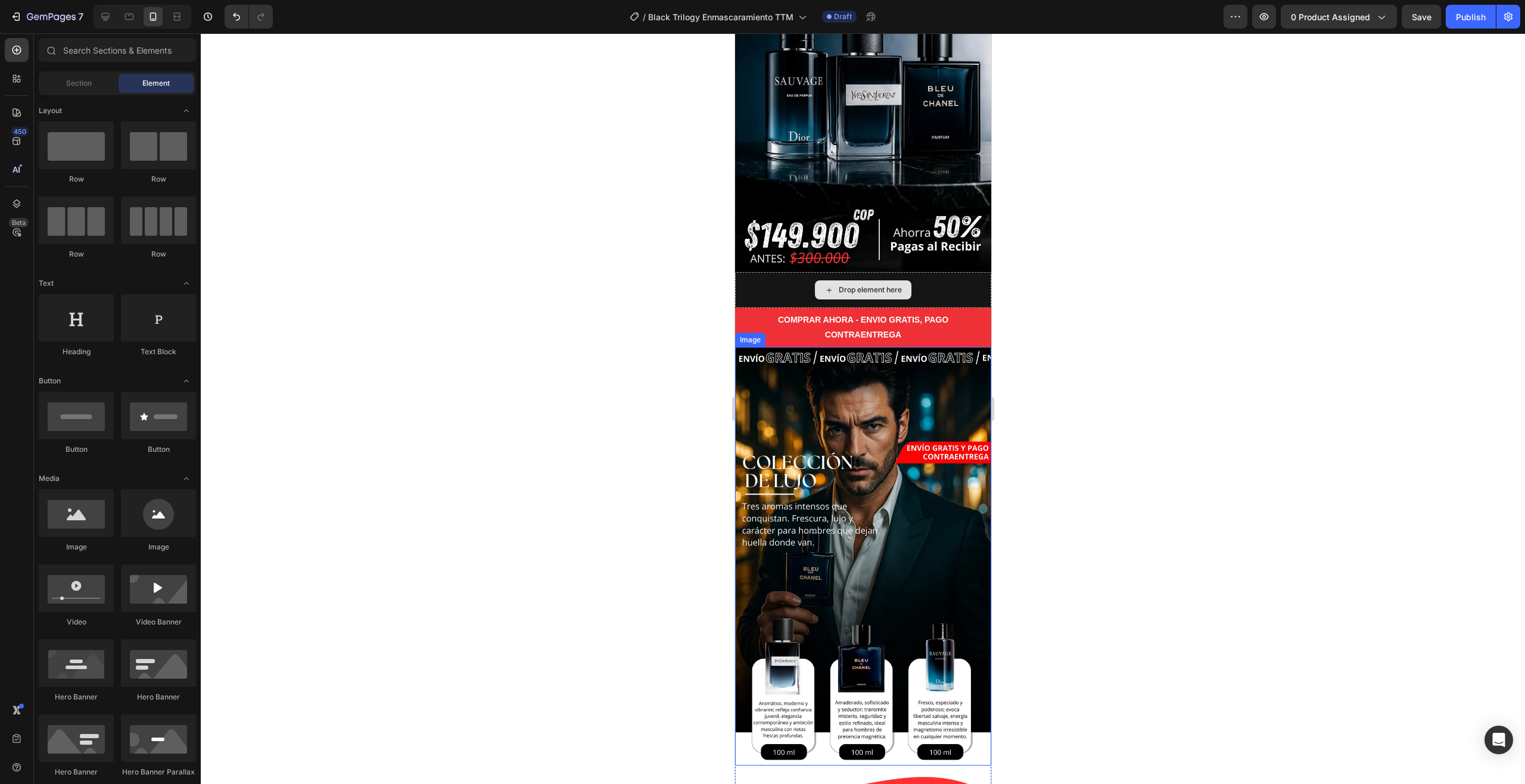
scroll to position [0, 0]
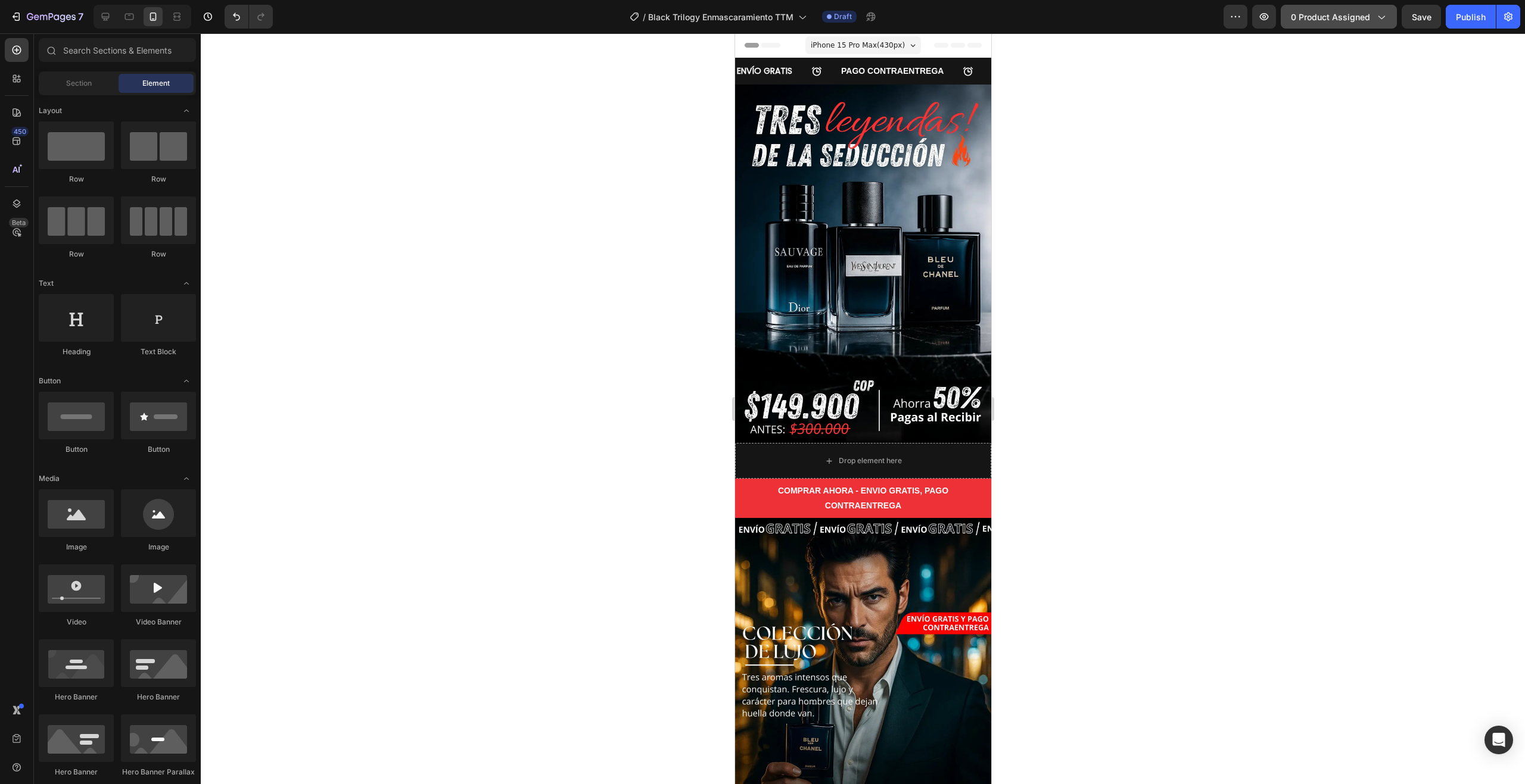
click at [1345, 13] on span "0 product assigned" at bounding box center [1330, 17] width 79 height 13
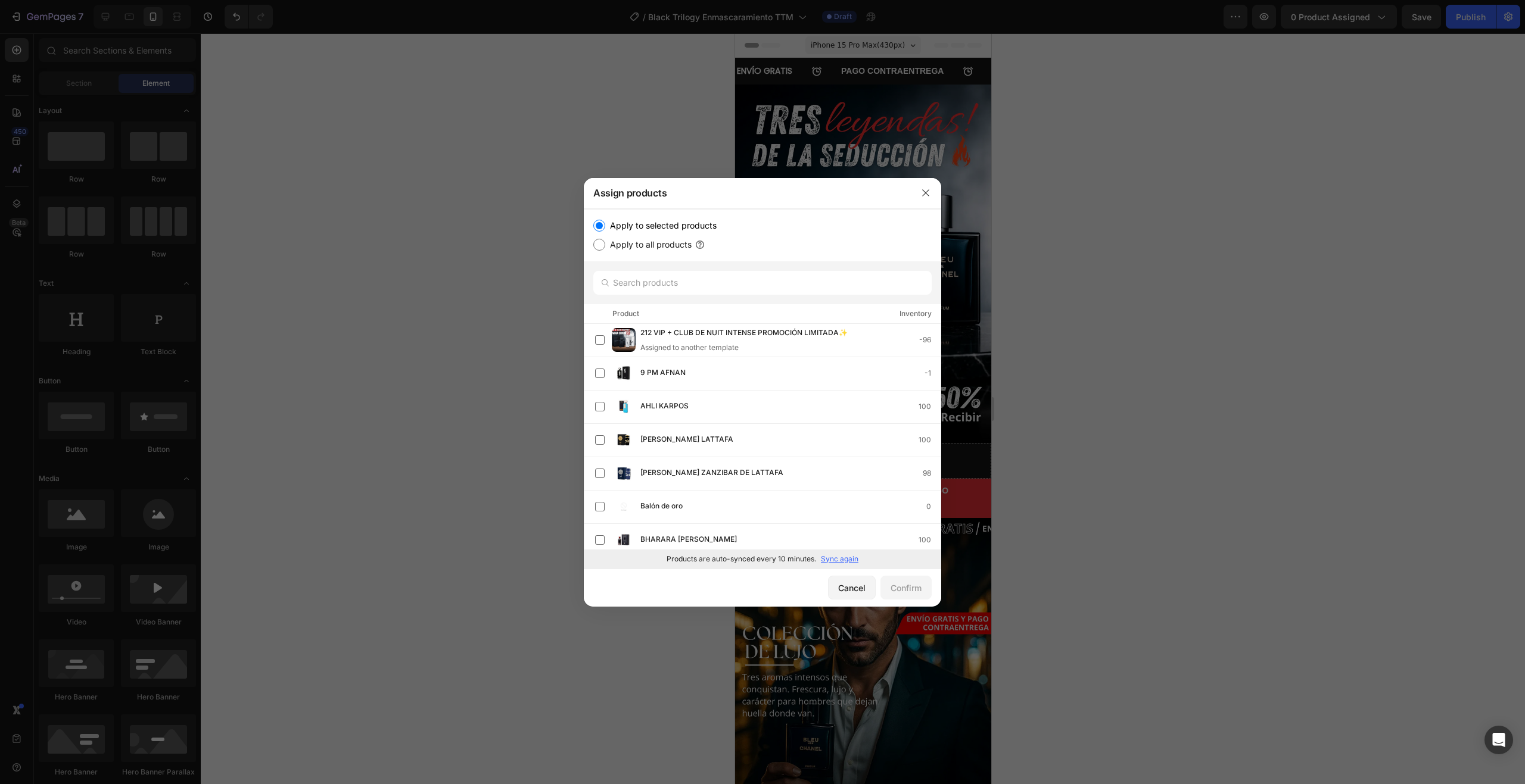
click at [850, 561] on p "Sync again" at bounding box center [840, 560] width 38 height 11
click at [702, 280] on input "text" at bounding box center [762, 283] width 338 height 24
type input "blac"
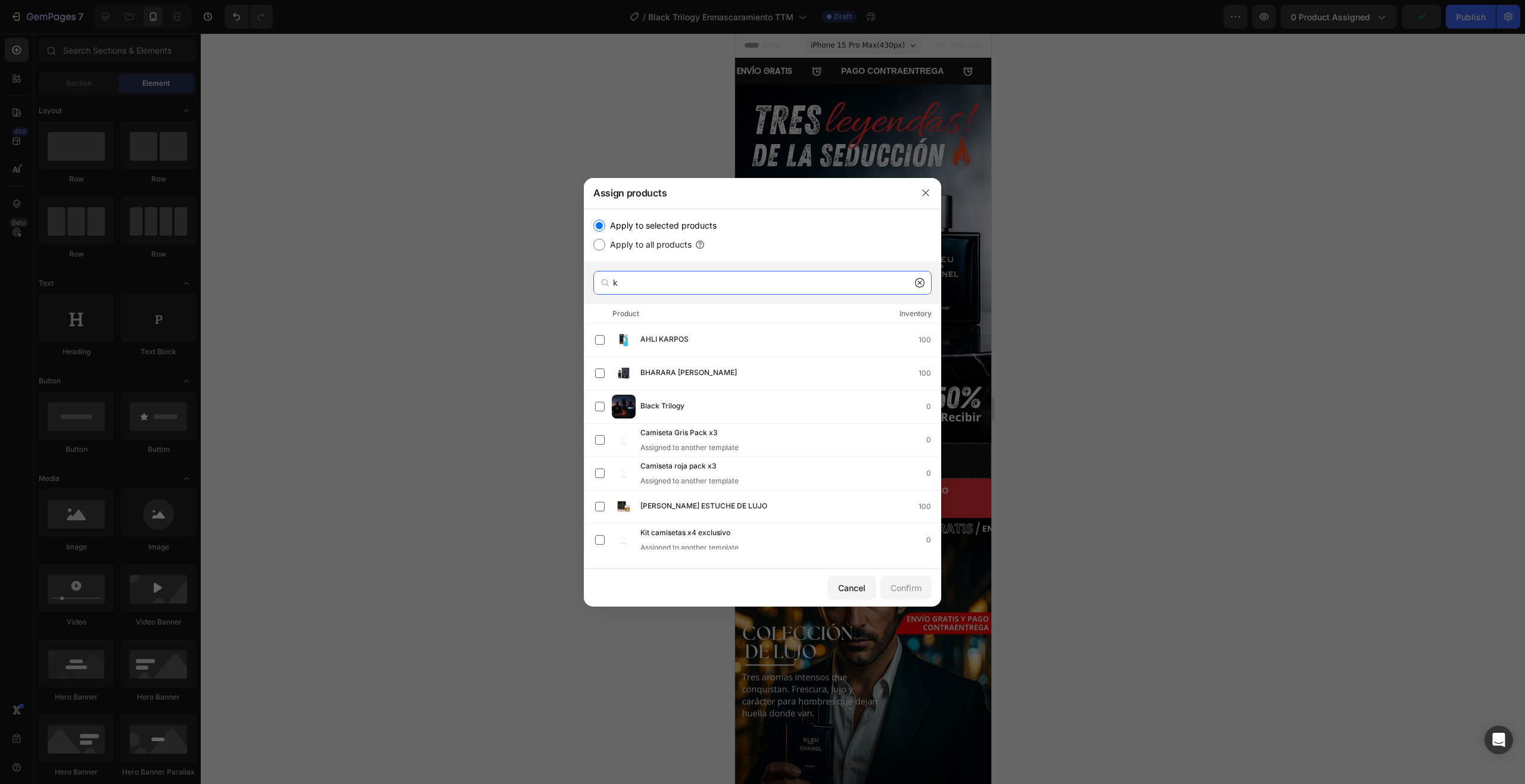
drag, startPoint x: 640, startPoint y: 285, endPoint x: 613, endPoint y: 288, distance: 27.2
click at [613, 288] on div "k" at bounding box center [762, 283] width 338 height 24
type input "k"
click at [597, 407] on label at bounding box center [599, 406] width 10 height 10
click at [909, 588] on div "Confirm" at bounding box center [906, 588] width 31 height 13
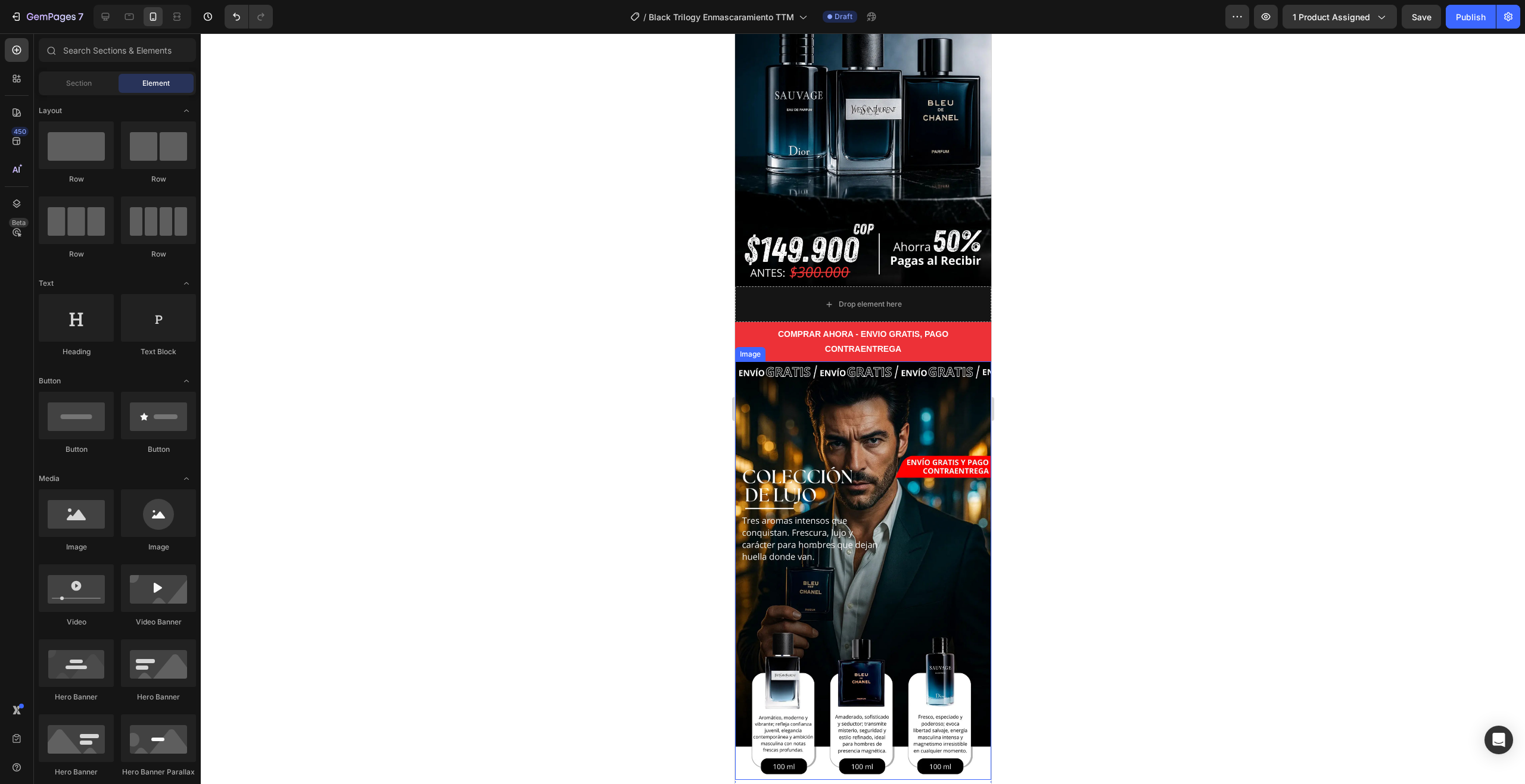
scroll to position [100, 0]
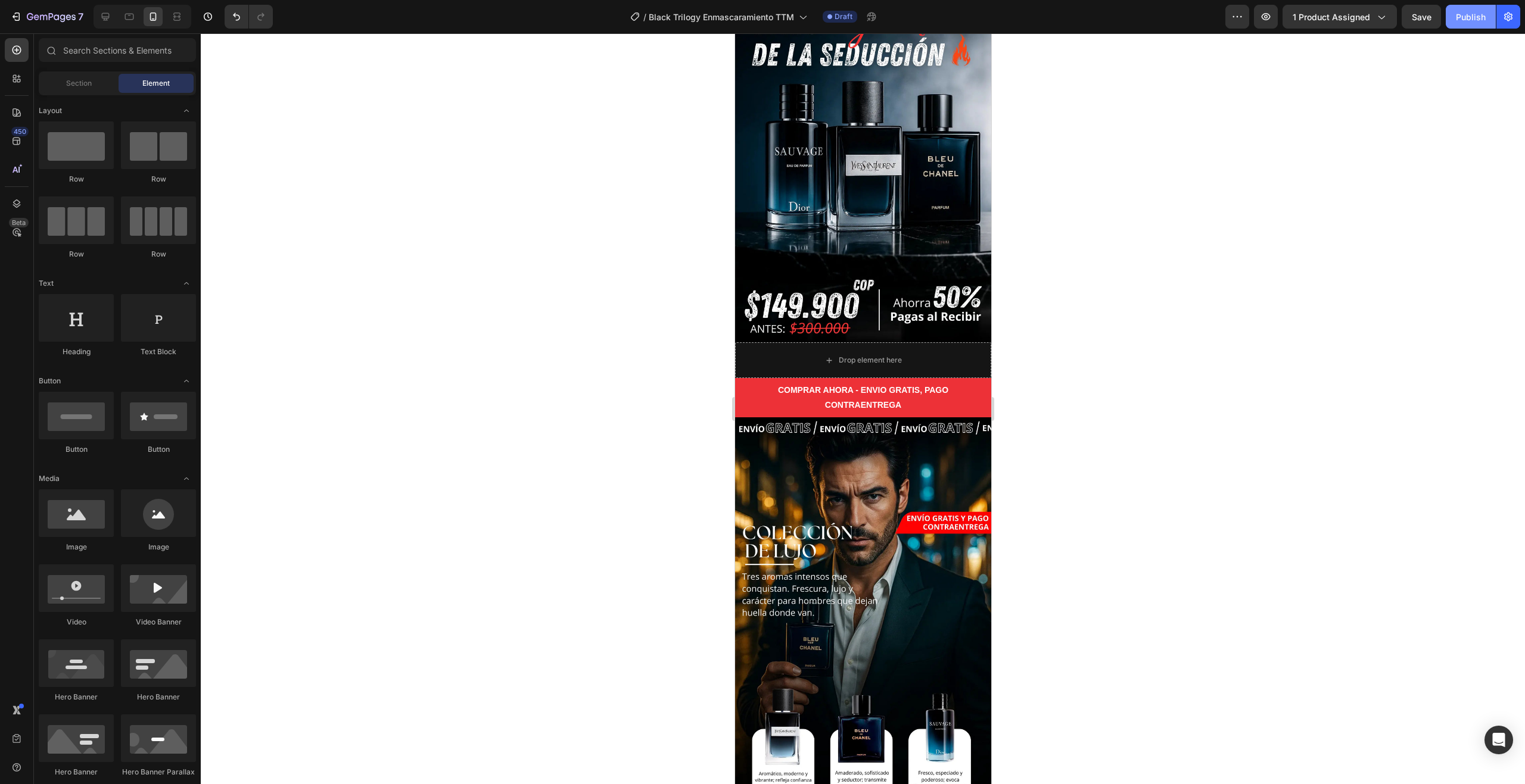
click at [1470, 22] on div "Publish" at bounding box center [1470, 17] width 30 height 13
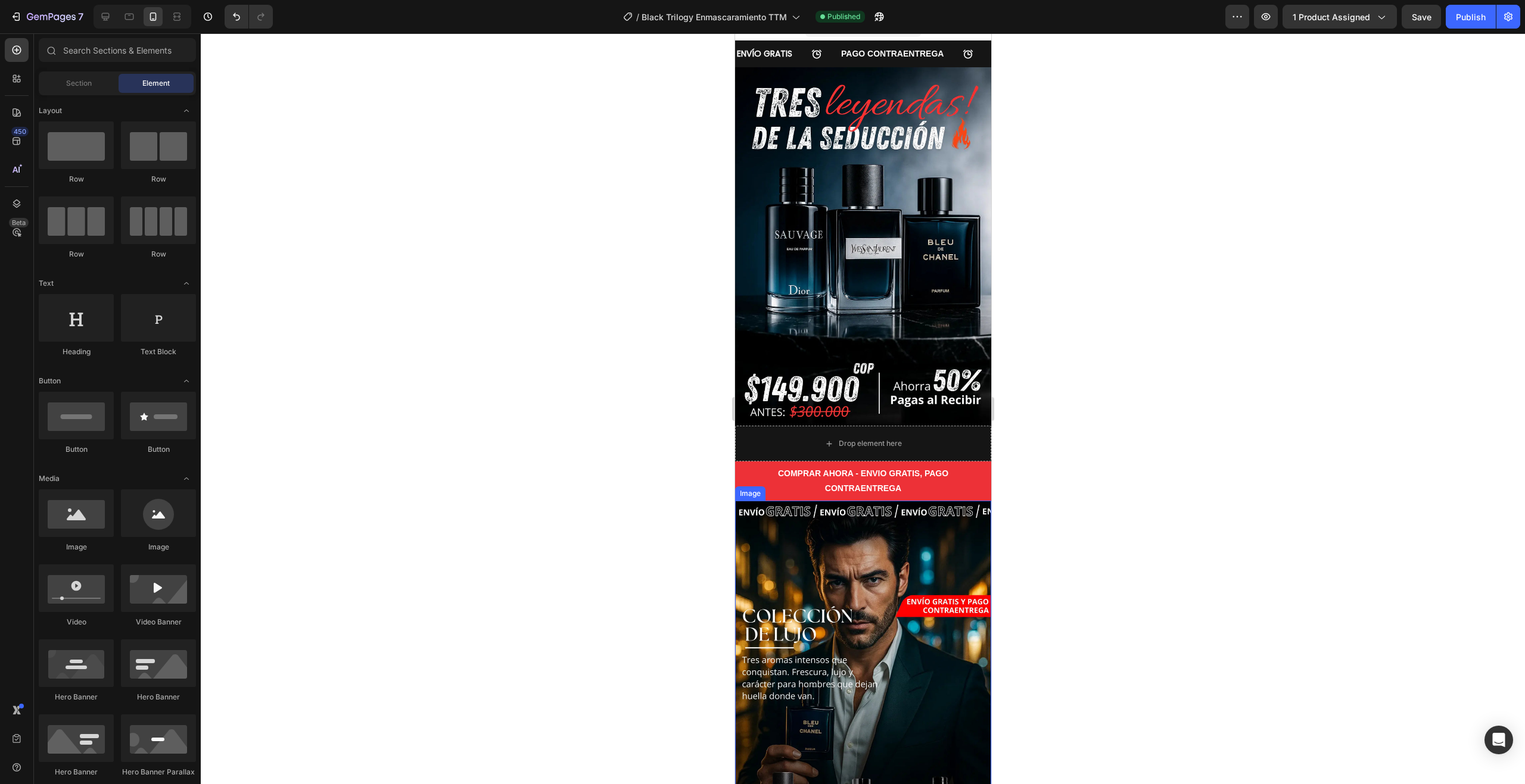
scroll to position [0, 0]
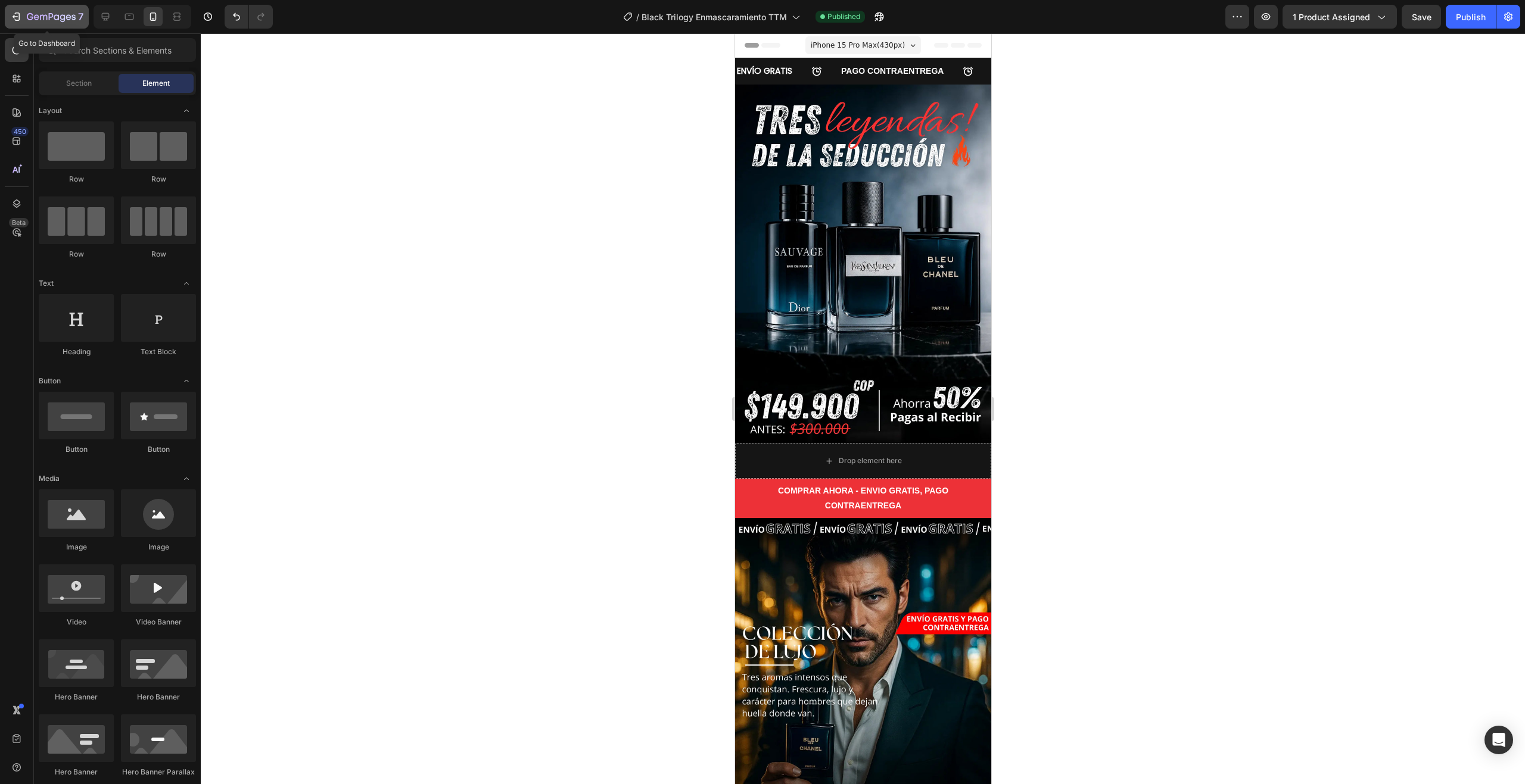
click at [12, 12] on icon "button" at bounding box center [15, 16] width 12 height 12
